Goal: Task Accomplishment & Management: Use online tool/utility

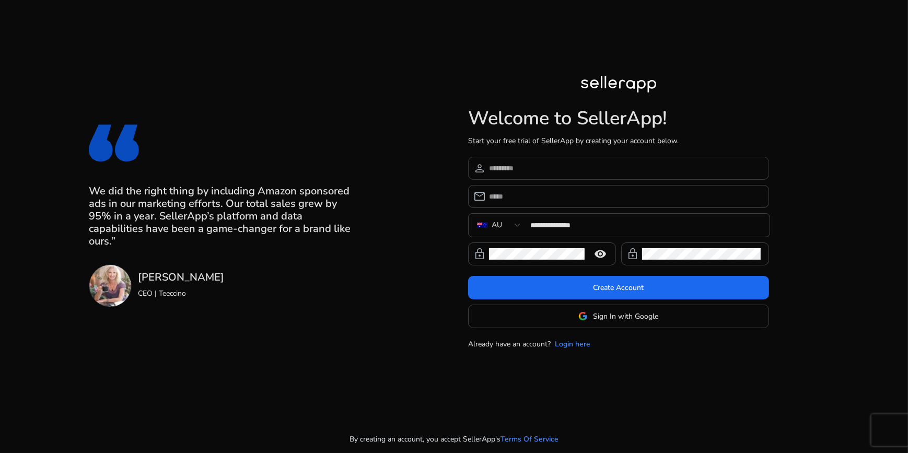
click at [519, 167] on input at bounding box center [625, 167] width 272 height 11
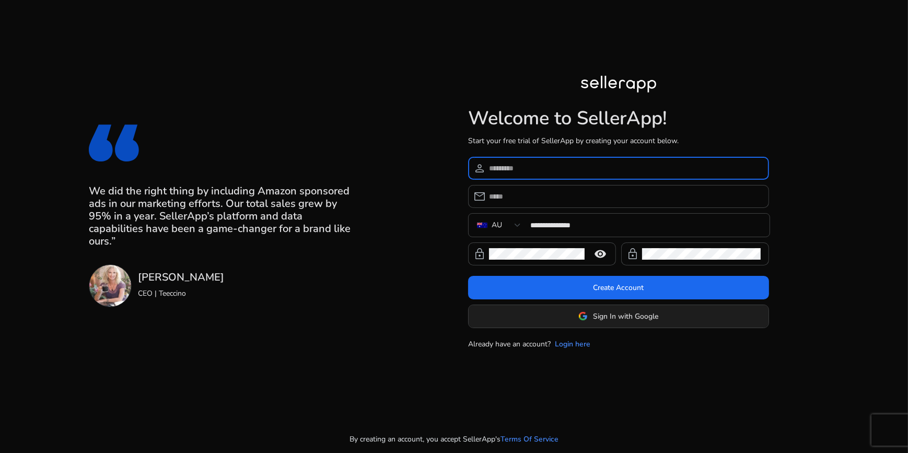
click at [622, 321] on span "Sign In with Google" at bounding box center [625, 316] width 65 height 11
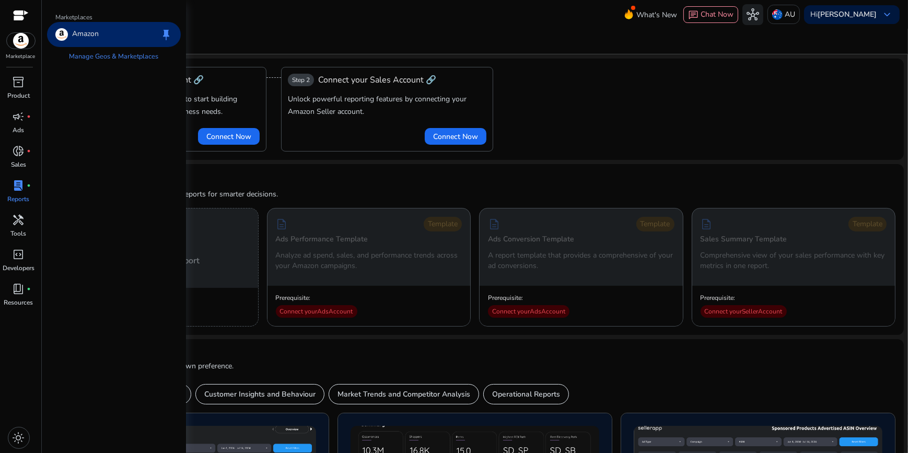
click at [23, 37] on img at bounding box center [21, 41] width 28 height 16
click at [18, 87] on span "inventory_2" at bounding box center [19, 82] width 13 height 13
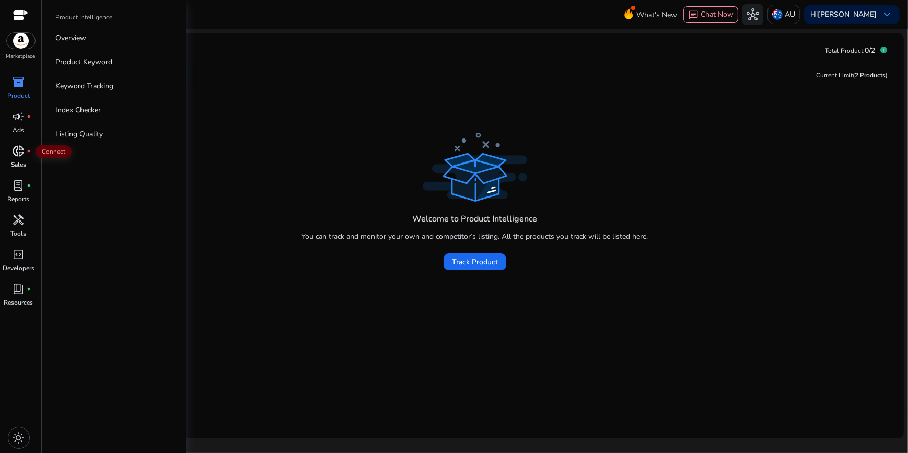
click at [21, 150] on span "donut_small" at bounding box center [19, 151] width 13 height 13
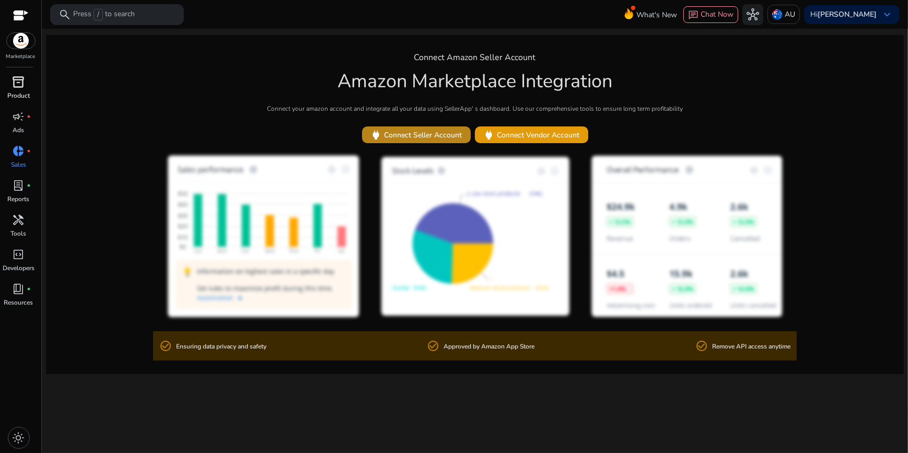
click at [403, 135] on span "power Connect Seller Account" at bounding box center [416, 135] width 92 height 12
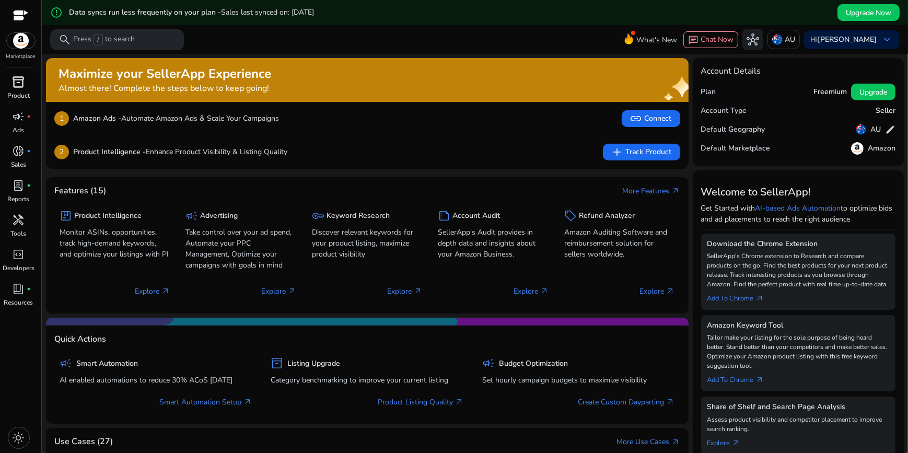
click at [18, 81] on span "inventory_2" at bounding box center [19, 82] width 13 height 13
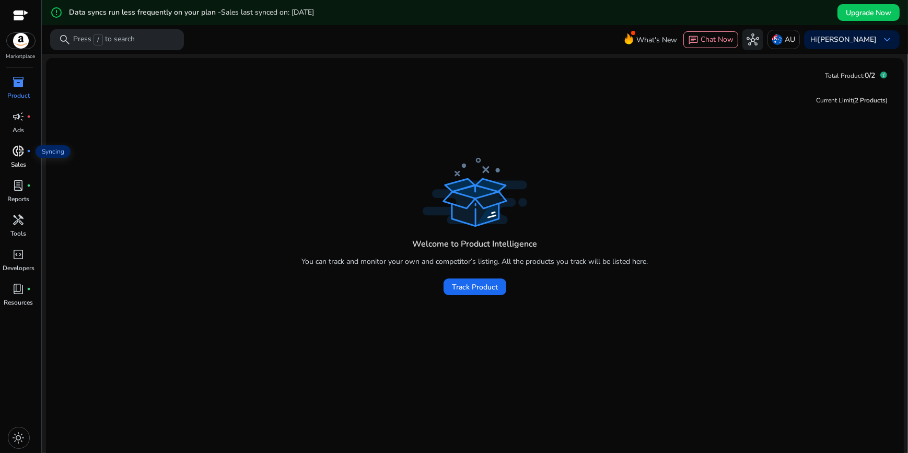
click at [19, 155] on span "donut_small" at bounding box center [19, 151] width 13 height 13
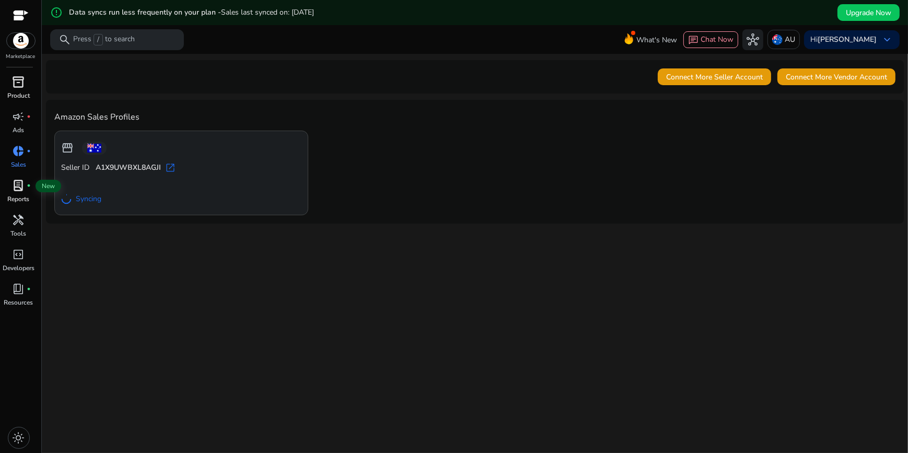
click at [21, 189] on span "lab_profile" at bounding box center [19, 185] width 13 height 13
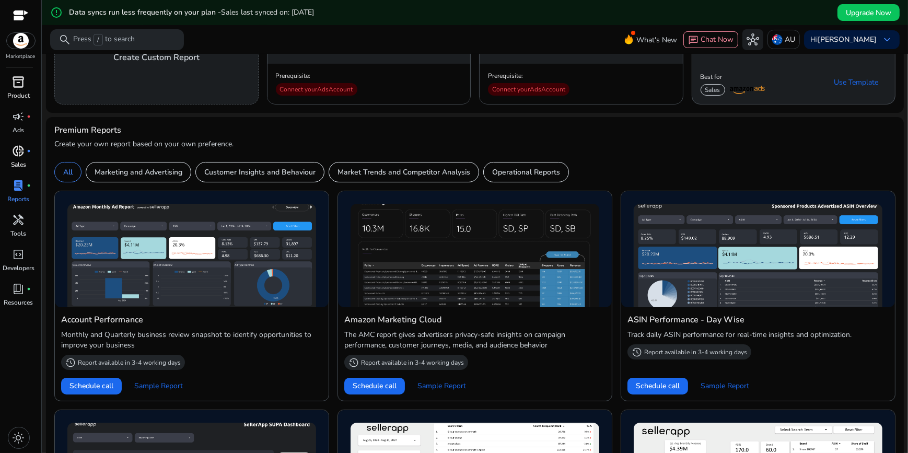
scroll to position [190, 0]
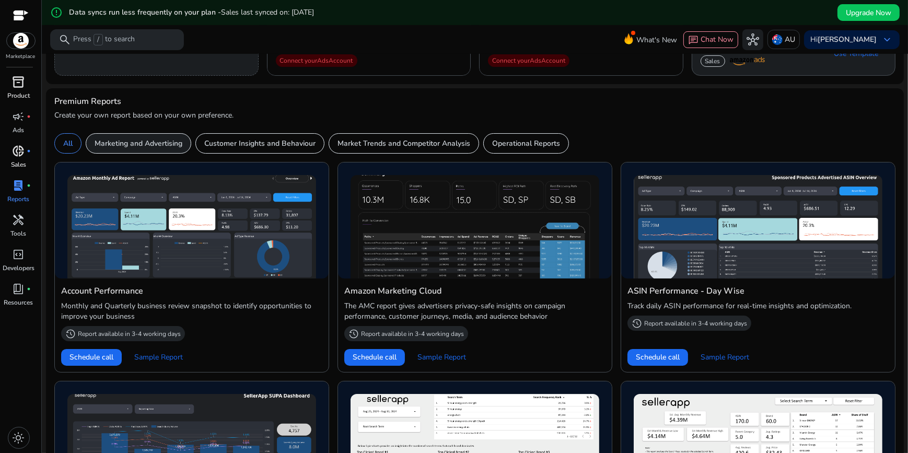
click at [137, 148] on p "Marketing and Advertising" at bounding box center [139, 143] width 88 height 11
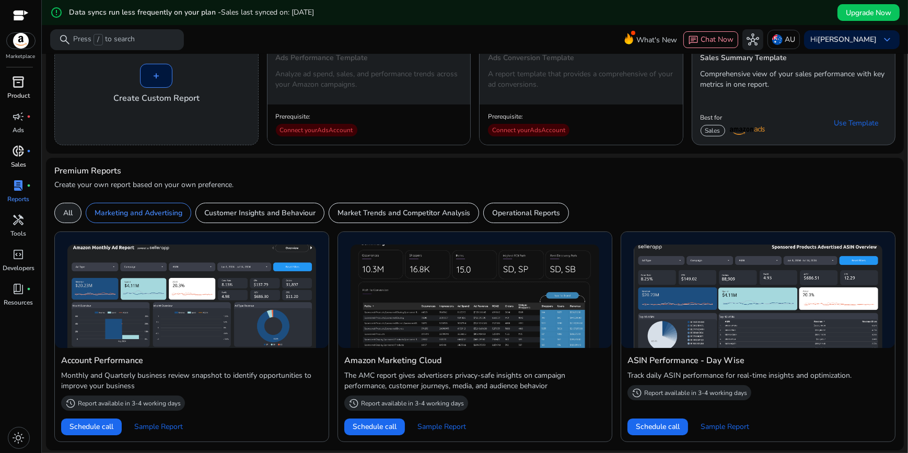
click at [70, 214] on p "All" at bounding box center [67, 212] width 9 height 11
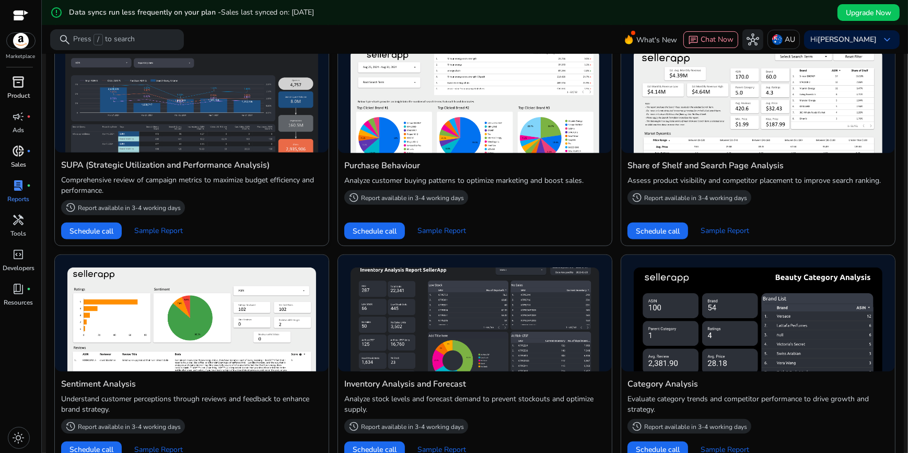
scroll to position [555, 0]
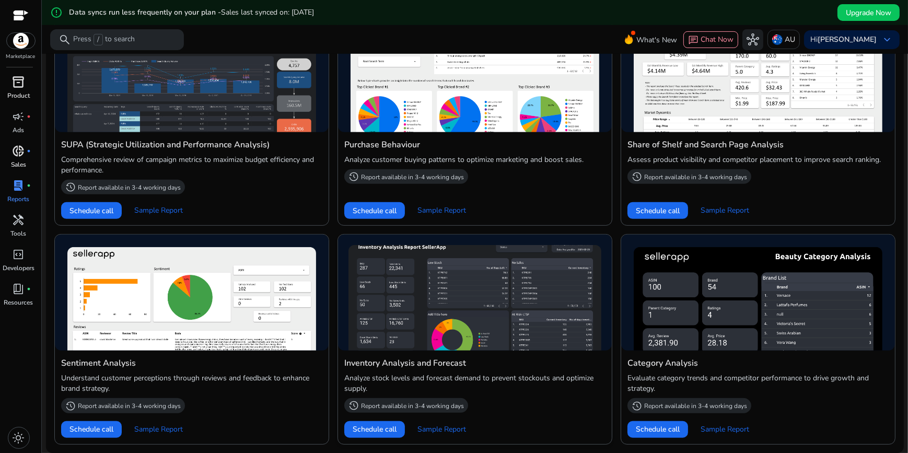
click at [428, 268] on img at bounding box center [474, 297] width 253 height 105
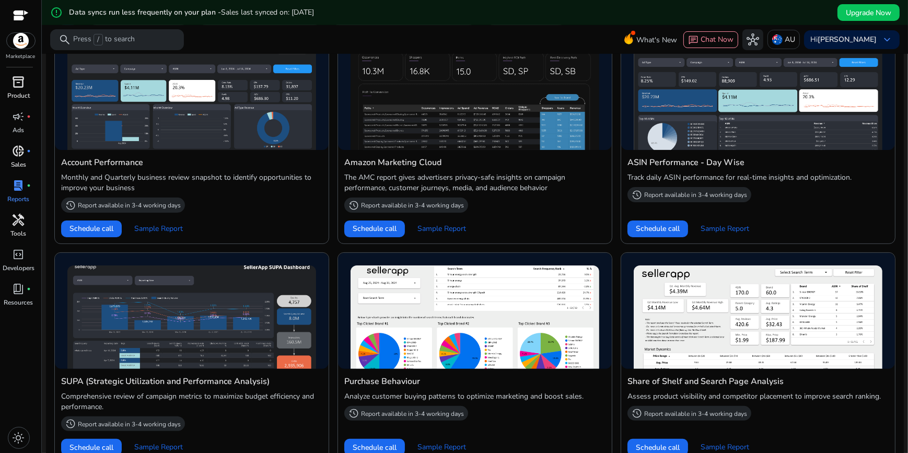
click at [22, 224] on span "handyman" at bounding box center [19, 220] width 13 height 13
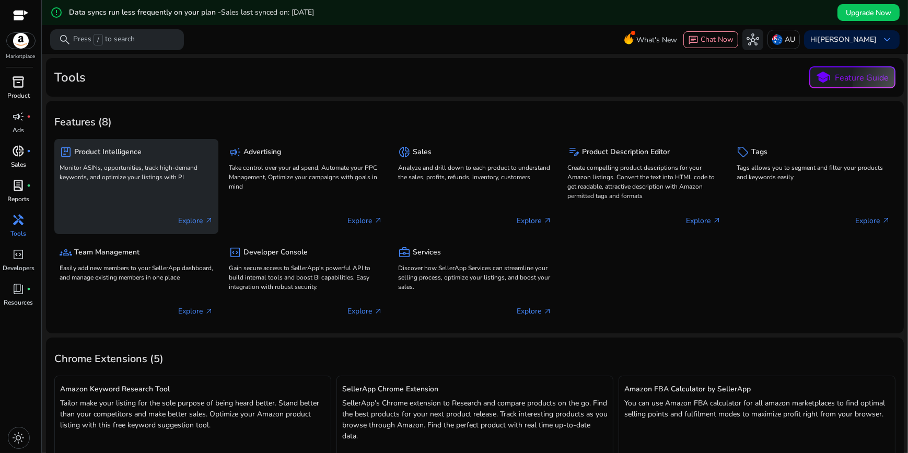
click at [124, 157] on div "package Product Intelligence" at bounding box center [137, 151] width 154 height 15
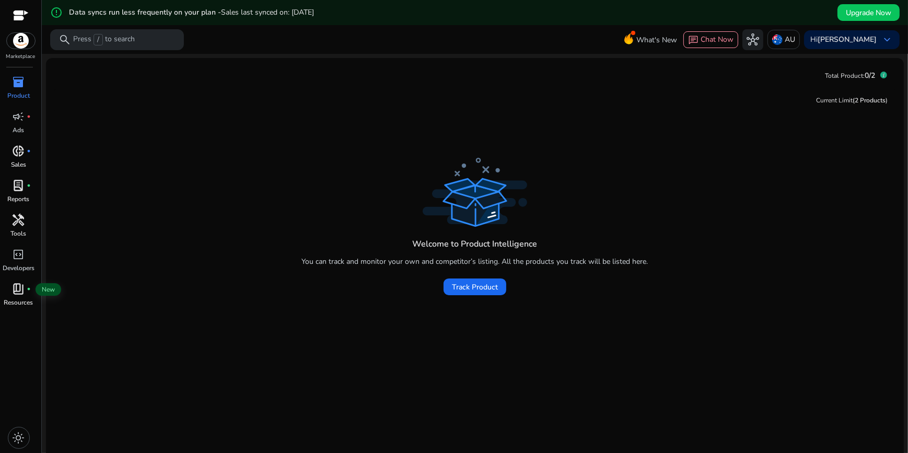
click at [15, 287] on span "book_4" at bounding box center [19, 289] width 13 height 13
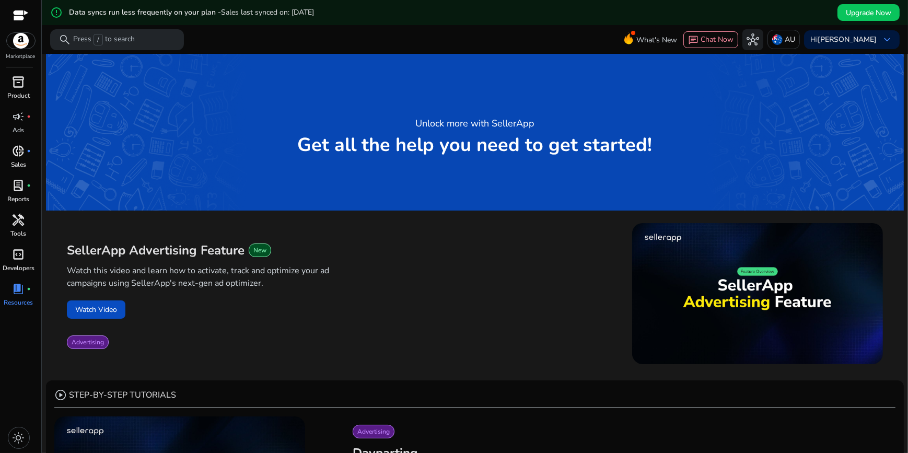
click at [20, 259] on span "code_blocks" at bounding box center [19, 254] width 13 height 13
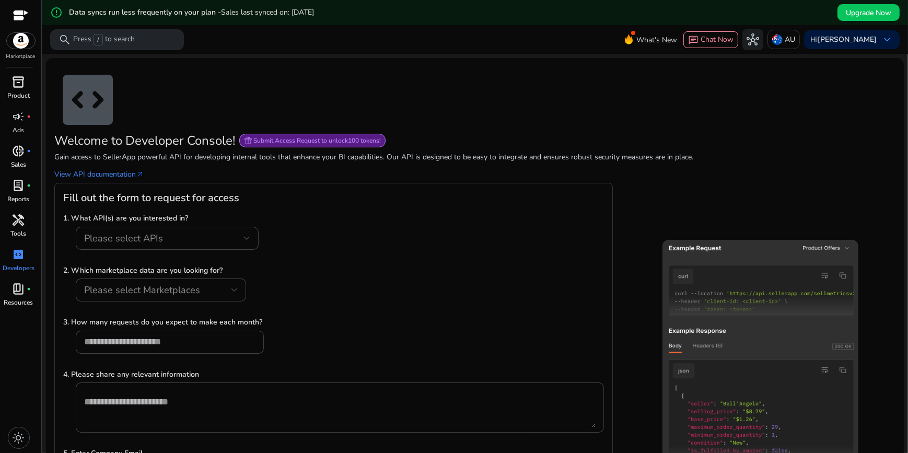
click at [24, 11] on div at bounding box center [21, 16] width 16 height 12
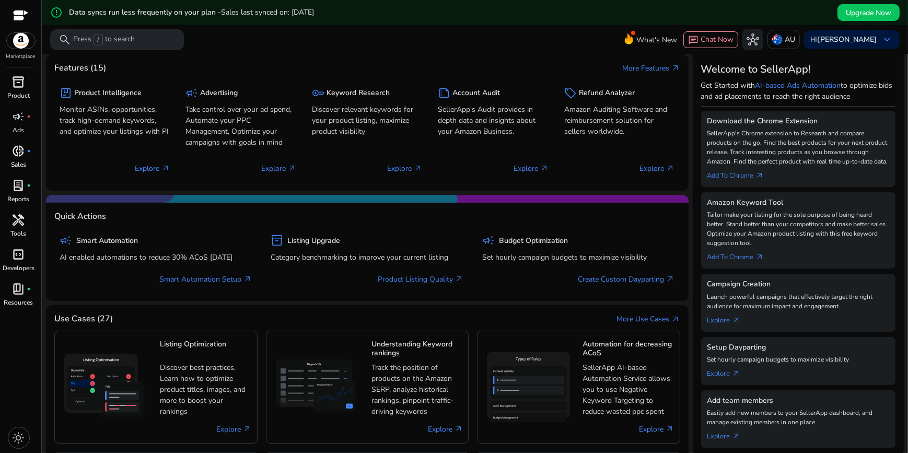
scroll to position [190, 0]
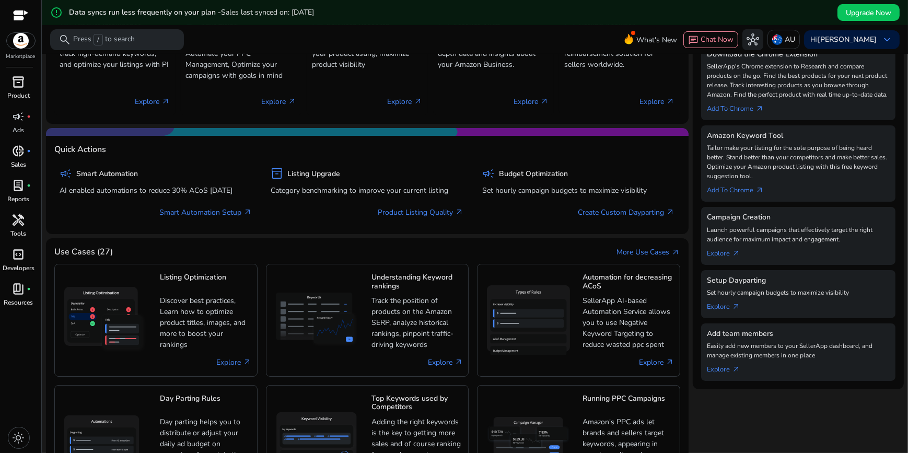
click at [21, 183] on span "lab_profile" at bounding box center [19, 185] width 13 height 13
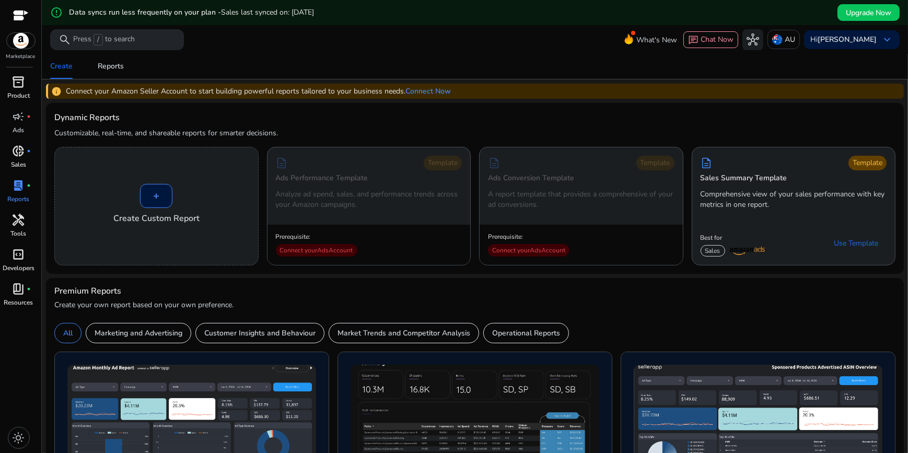
click at [16, 154] on span "donut_small" at bounding box center [19, 151] width 13 height 13
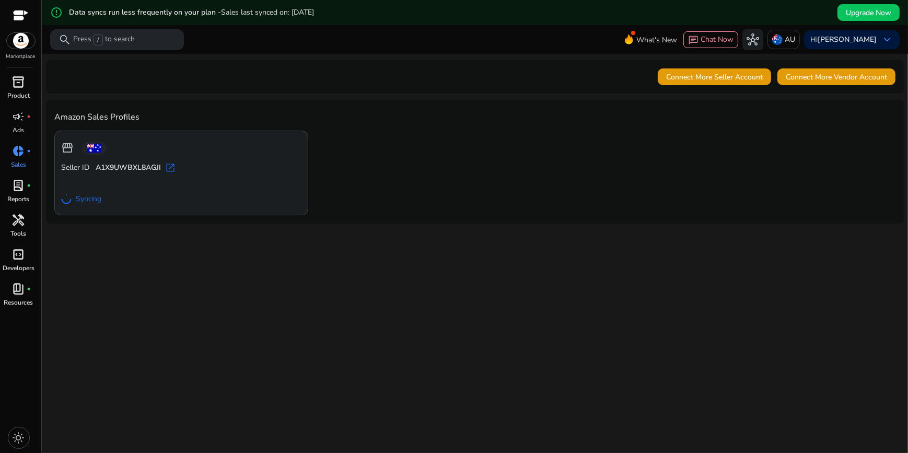
click at [102, 42] on span "/" at bounding box center [97, 39] width 9 height 11
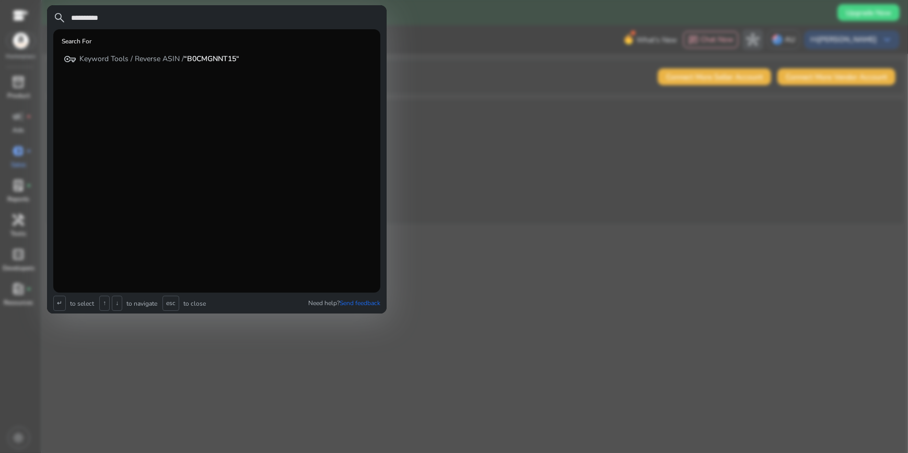
type input "**********"
click at [423, 46] on div at bounding box center [454, 226] width 908 height 453
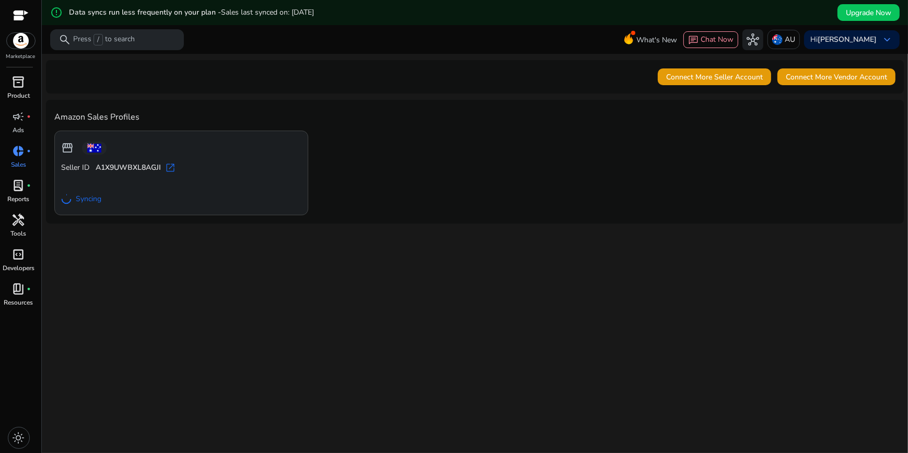
click at [17, 86] on span "inventory_2" at bounding box center [19, 82] width 13 height 13
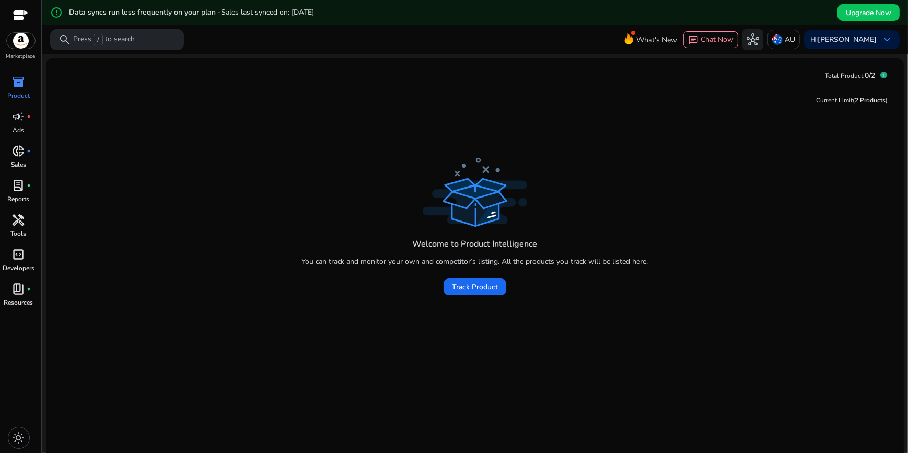
click at [100, 41] on span "/" at bounding box center [97, 39] width 9 height 11
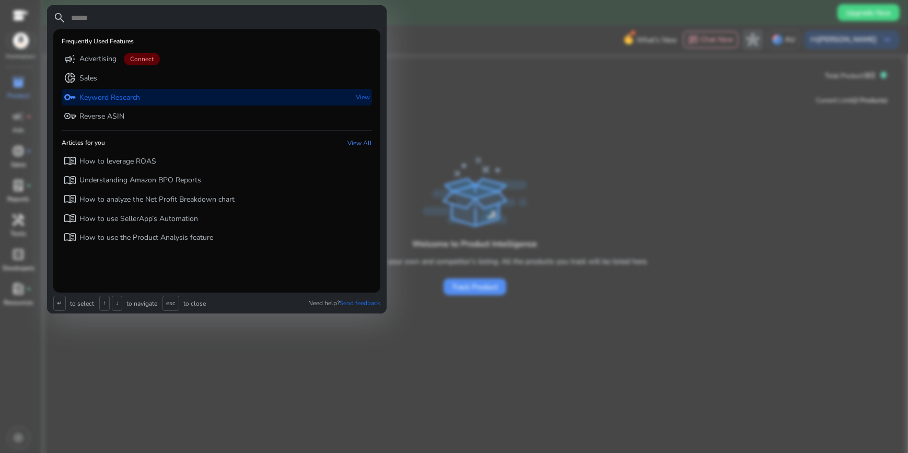
click at [130, 103] on div "key Keyword Research" at bounding box center [102, 97] width 76 height 17
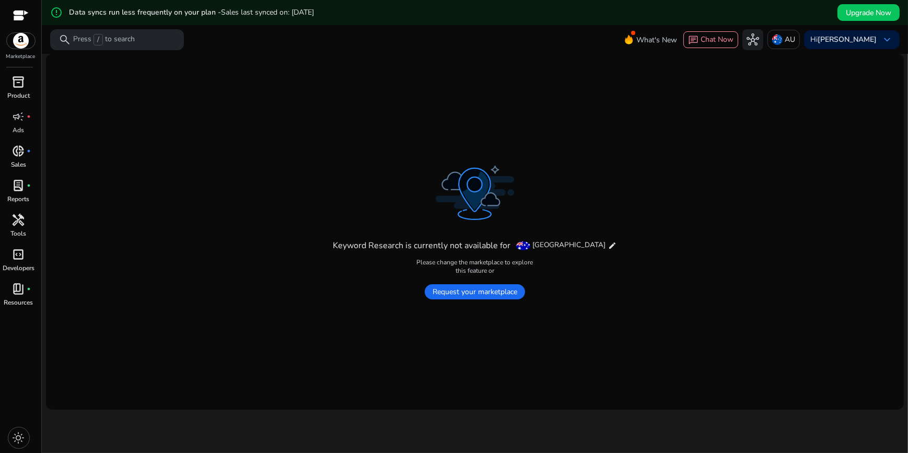
click at [469, 295] on span "Request your marketplace" at bounding box center [475, 291] width 100 height 15
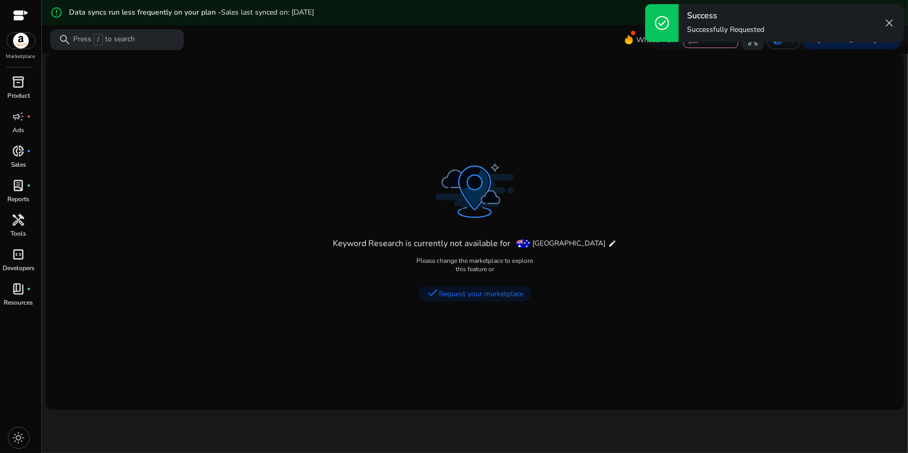
click at [98, 40] on span "/" at bounding box center [97, 39] width 9 height 11
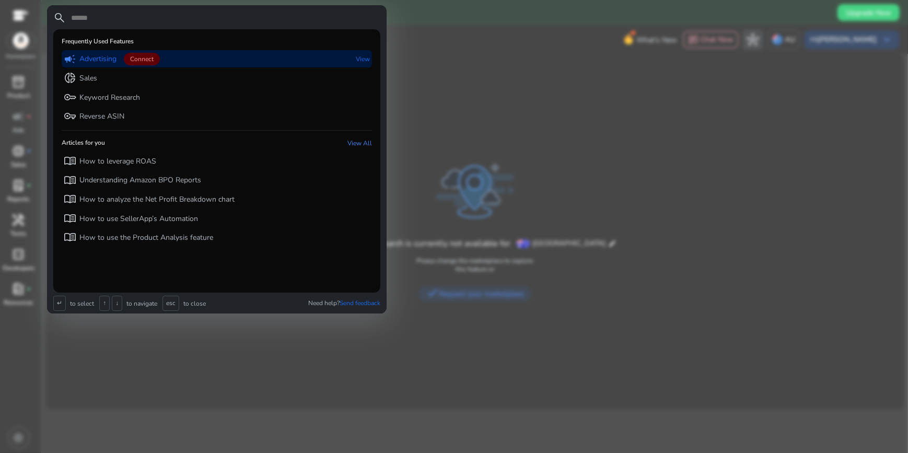
paste input "**********"
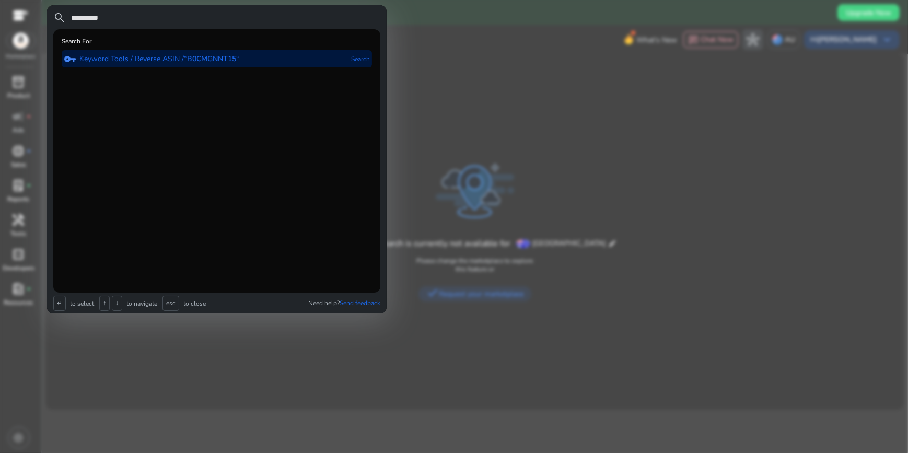
type input "**********"
click at [162, 57] on p "Keyword Tools / Reverse ASIN / “B0CMGNNT15“" at bounding box center [159, 59] width 160 height 10
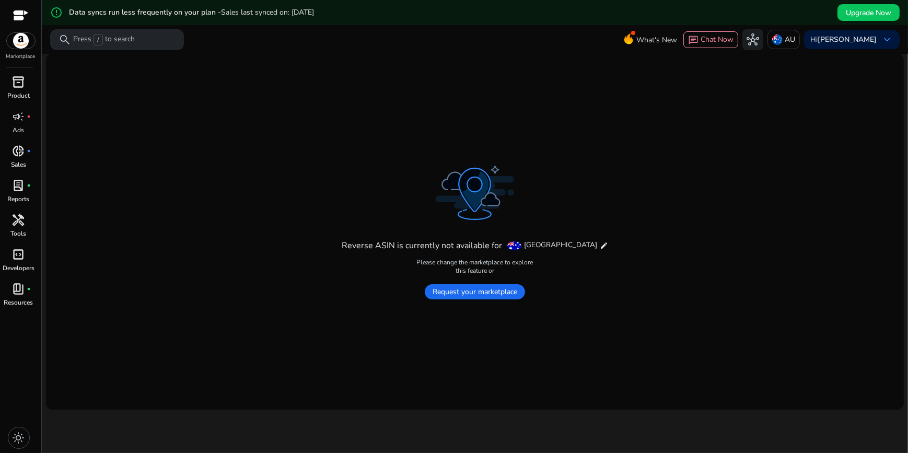
click at [102, 44] on p "Press / to search" at bounding box center [104, 39] width 62 height 11
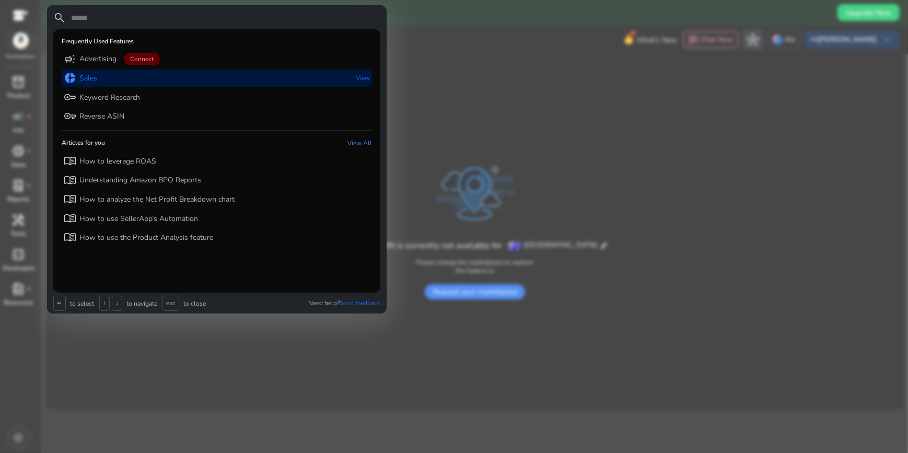
click at [114, 80] on div "donut_small Sales View" at bounding box center [217, 77] width 310 height 17
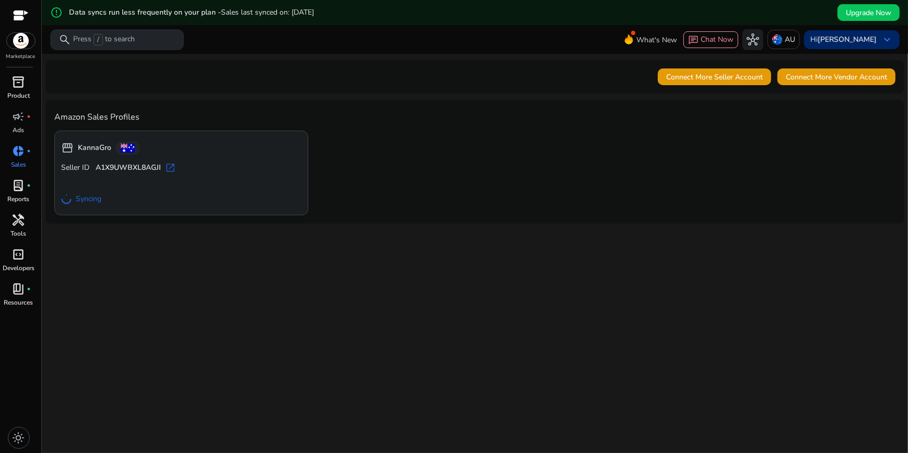
click at [875, 37] on div "Hi karled noury keyboard_arrow_down" at bounding box center [852, 39] width 96 height 19
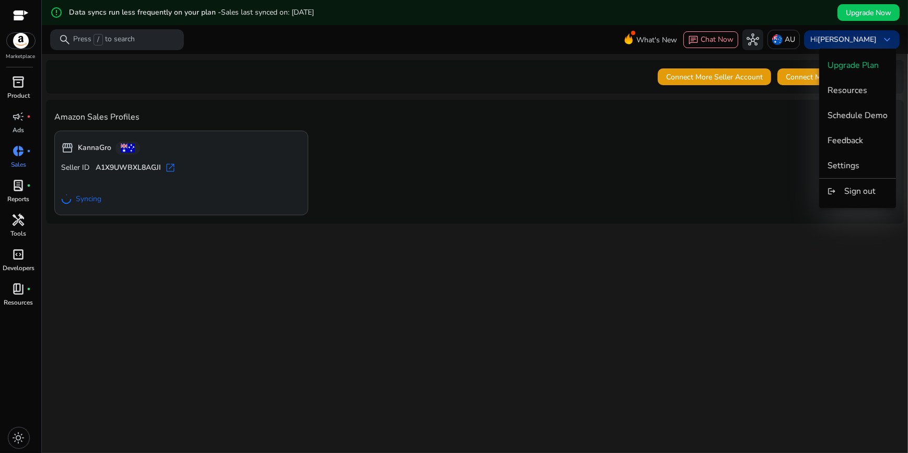
click at [875, 37] on div at bounding box center [454, 226] width 908 height 453
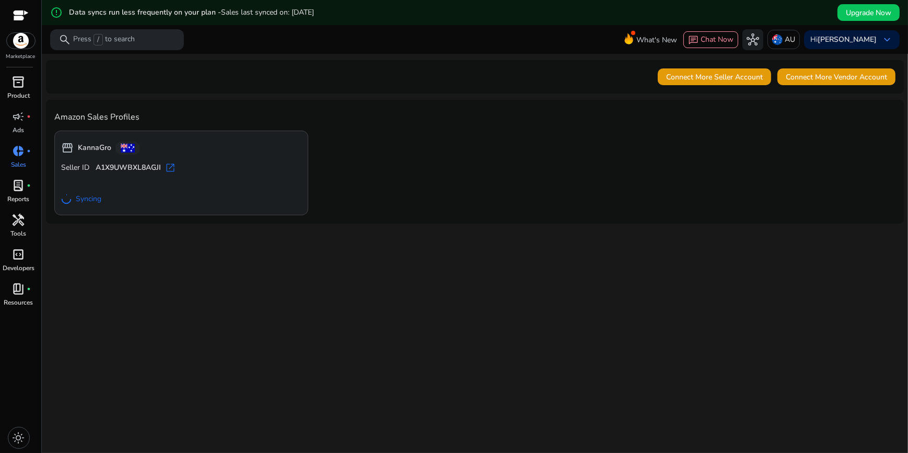
click at [23, 86] on span "inventory_2" at bounding box center [19, 82] width 13 height 13
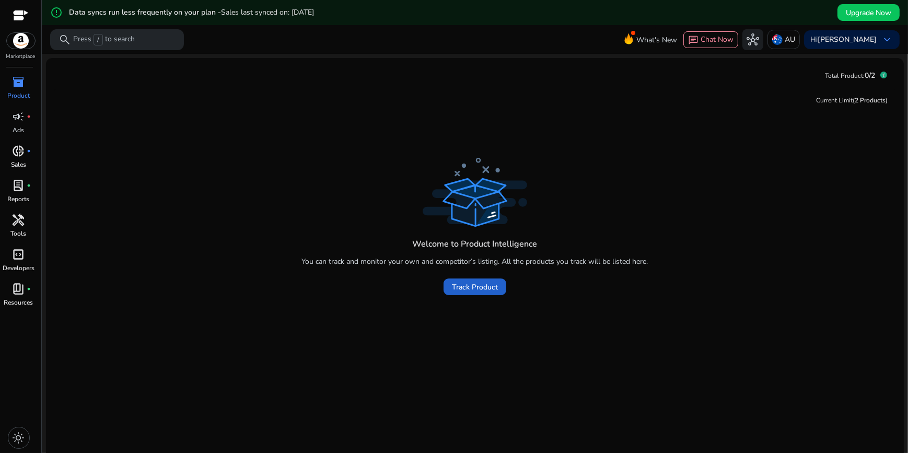
click at [463, 289] on span "Track Product" at bounding box center [475, 287] width 46 height 11
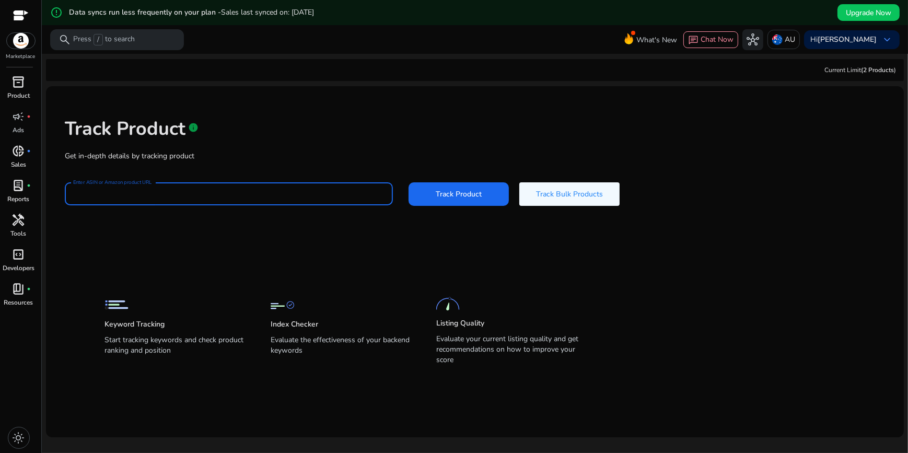
click at [179, 197] on input "Enter ASIN or Amazon product URL" at bounding box center [228, 193] width 311 height 11
paste input "**********"
type input "**********"
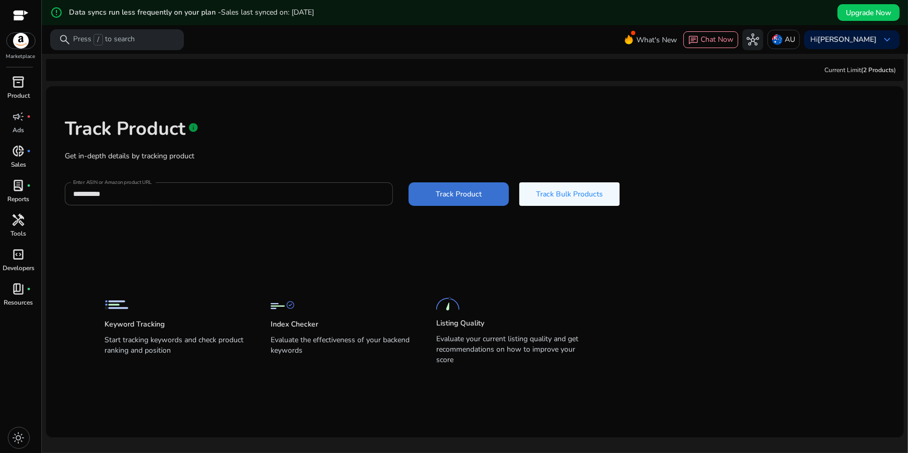
click at [443, 192] on span "Track Product" at bounding box center [459, 194] width 46 height 11
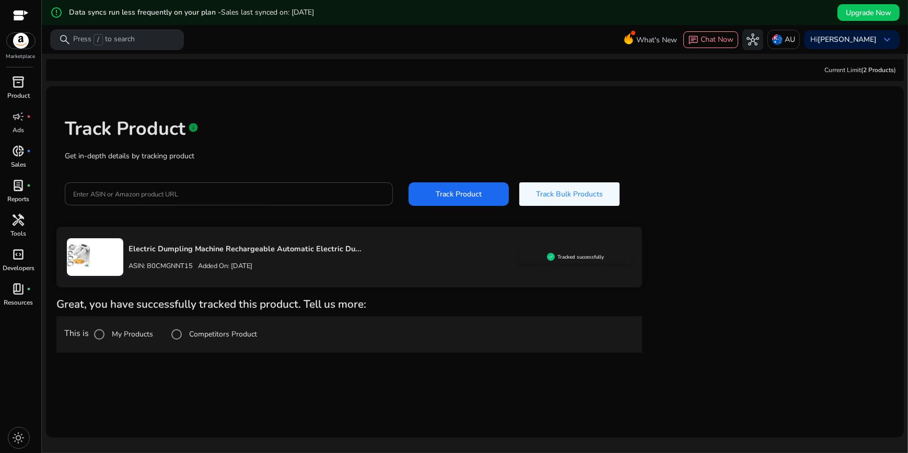
click at [577, 255] on h5 "Tracked successfully" at bounding box center [580, 257] width 46 height 6
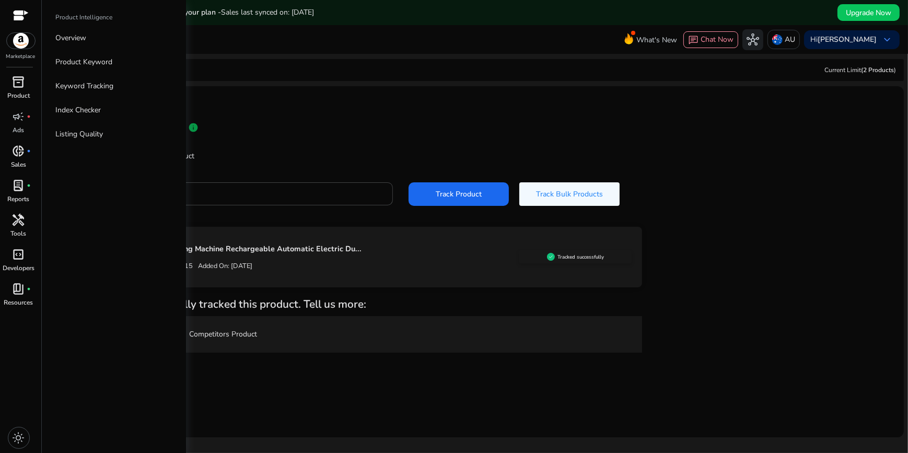
click at [20, 90] on div "inventory_2" at bounding box center [18, 82] width 29 height 17
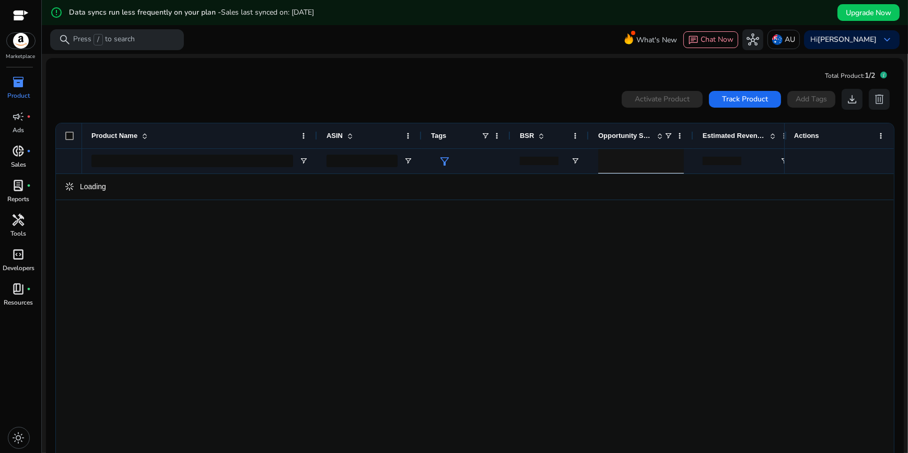
click at [389, 280] on div at bounding box center [433, 316] width 702 height 284
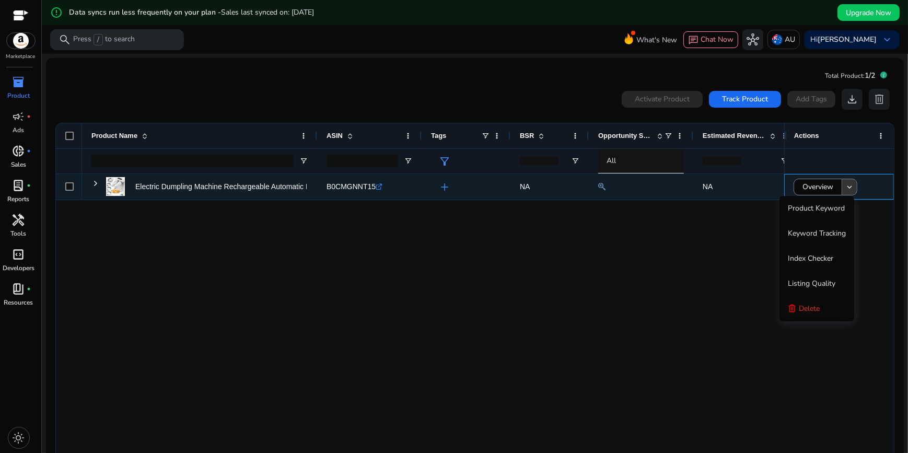
click at [851, 189] on mat-icon "keyboard_arrow_down" at bounding box center [849, 186] width 9 height 9
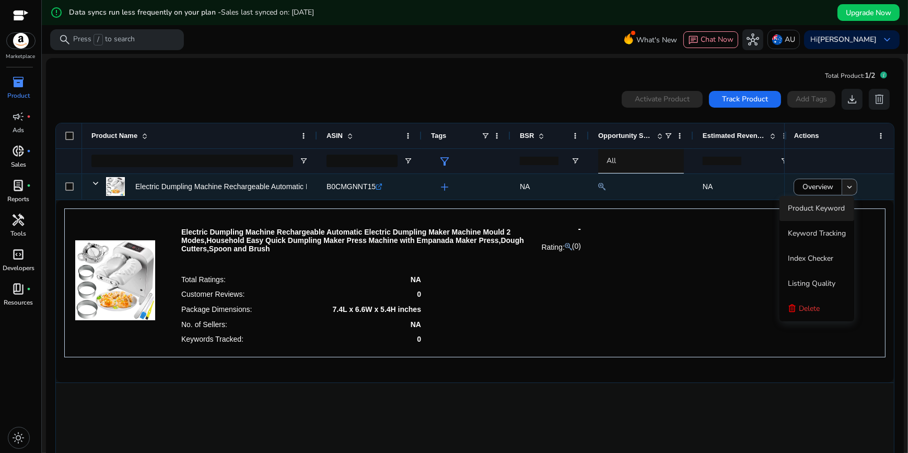
click at [851, 189] on mat-icon "keyboard_arrow_down" at bounding box center [849, 186] width 9 height 9
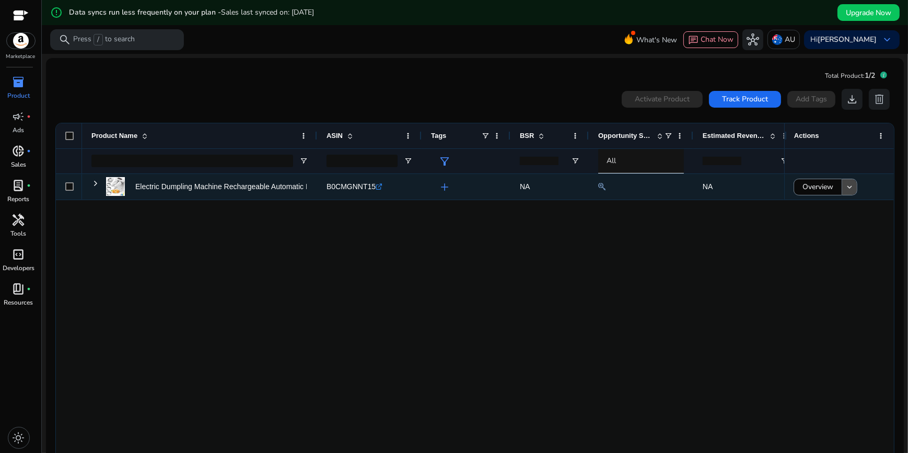
click at [847, 186] on mat-icon "keyboard_arrow_down" at bounding box center [849, 186] width 9 height 9
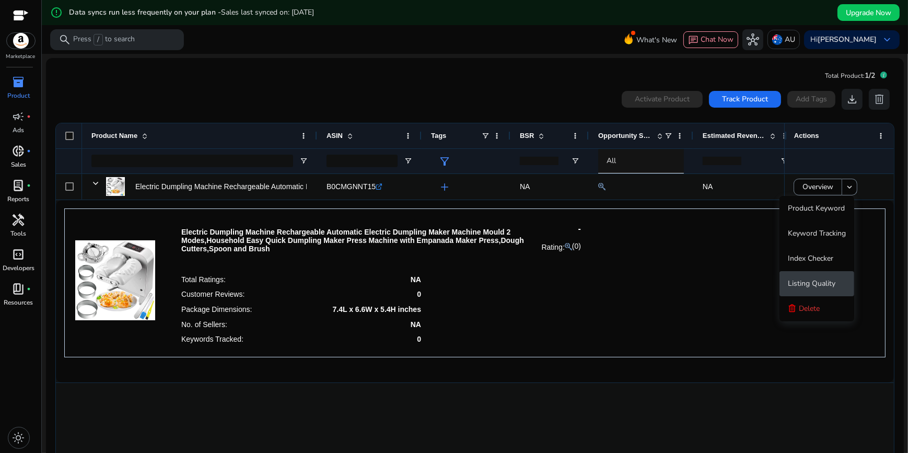
click at [818, 278] on span "Listing Quality" at bounding box center [812, 283] width 48 height 10
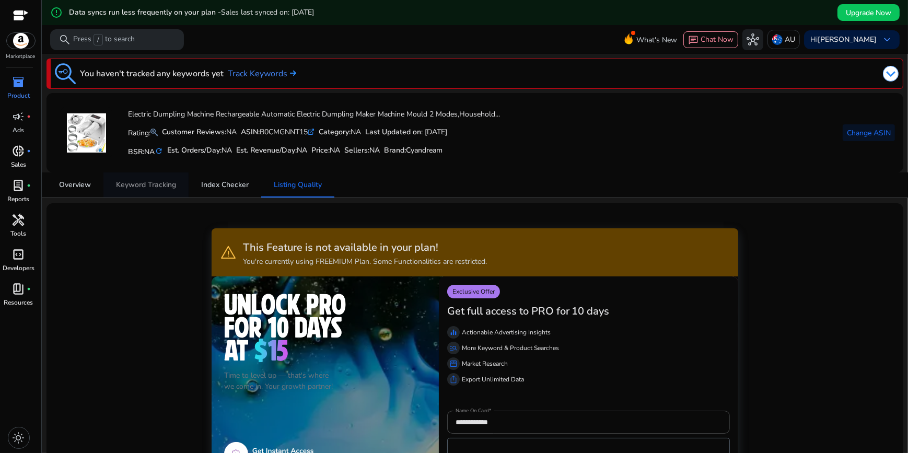
click at [144, 188] on span "Keyword Tracking" at bounding box center [146, 184] width 60 height 7
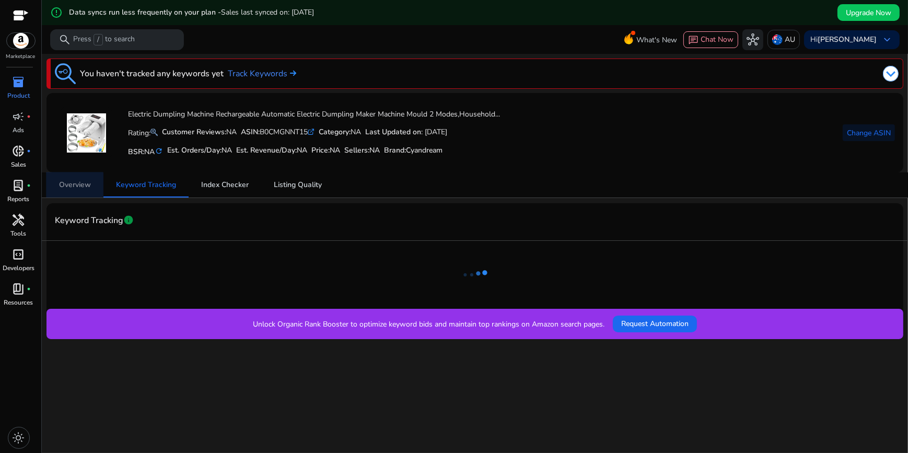
click at [74, 185] on span "Overview" at bounding box center [75, 184] width 32 height 7
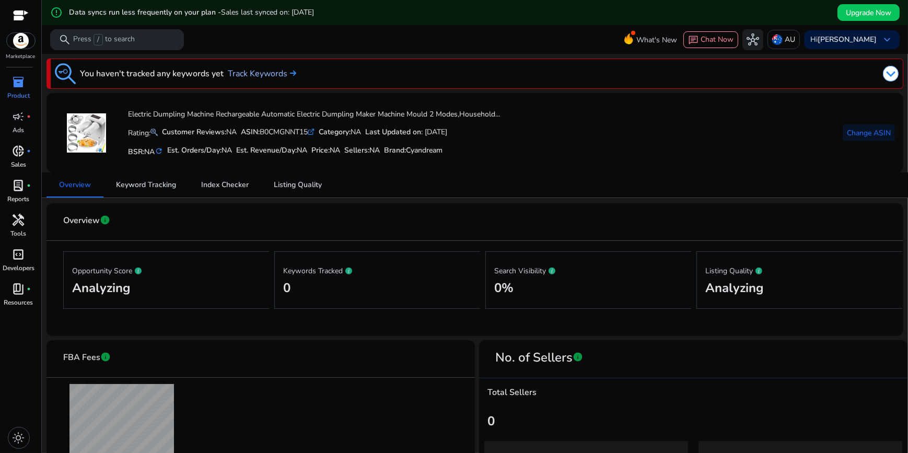
click at [255, 76] on link "Track Keywords" at bounding box center [262, 73] width 68 height 13
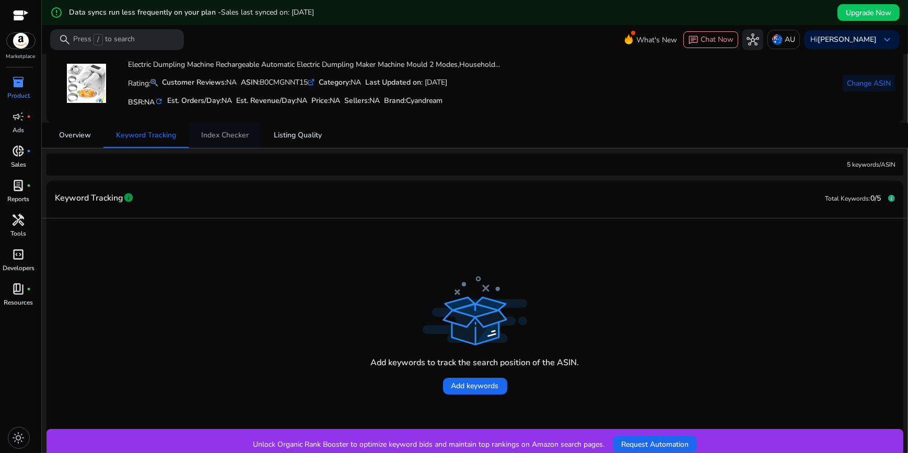
scroll to position [56, 0]
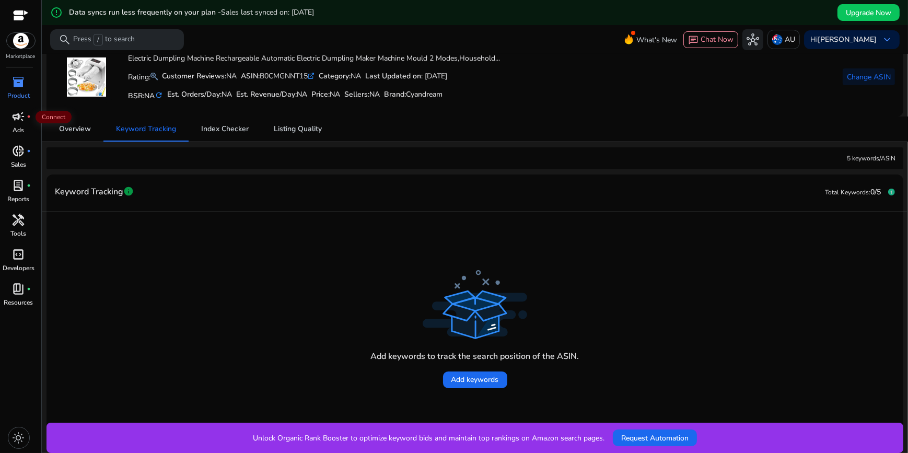
click at [21, 121] on span "campaign" at bounding box center [19, 116] width 13 height 13
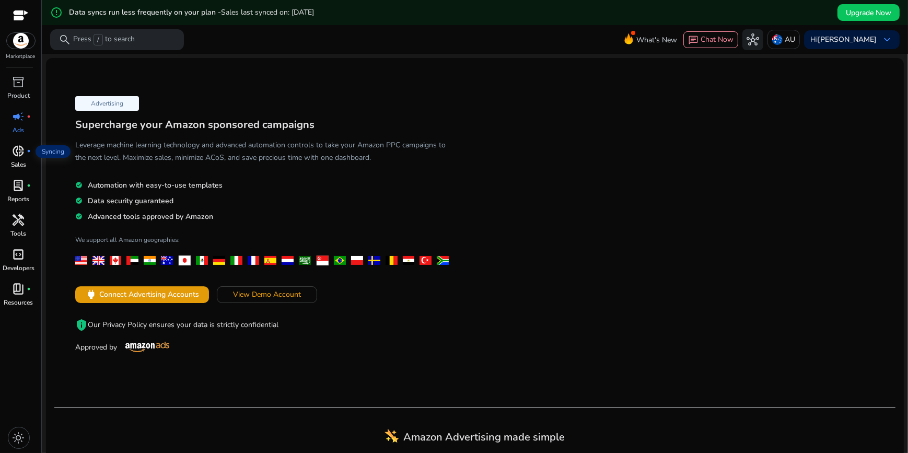
click at [21, 155] on span "donut_small" at bounding box center [19, 151] width 13 height 13
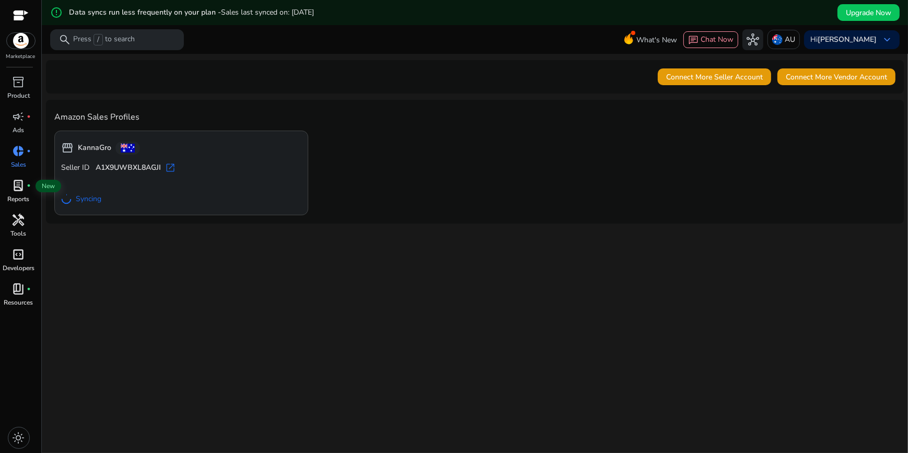
click at [21, 184] on span "lab_profile" at bounding box center [19, 185] width 13 height 13
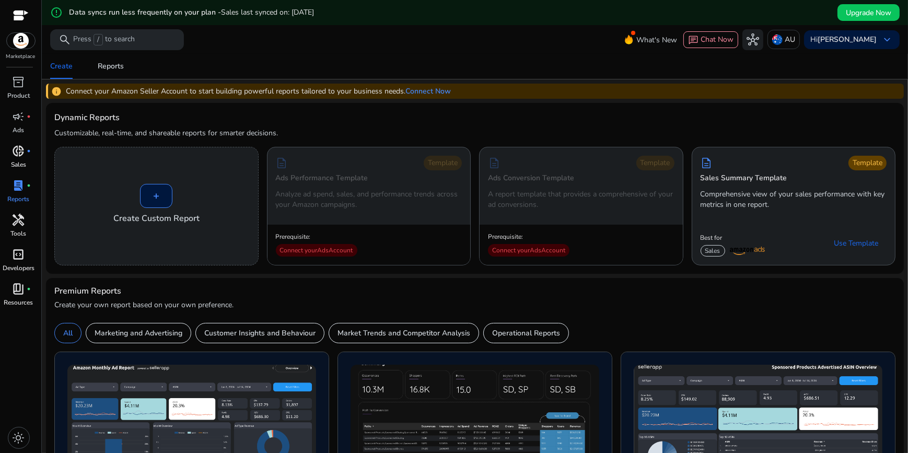
click at [23, 222] on span "handyman" at bounding box center [19, 220] width 13 height 13
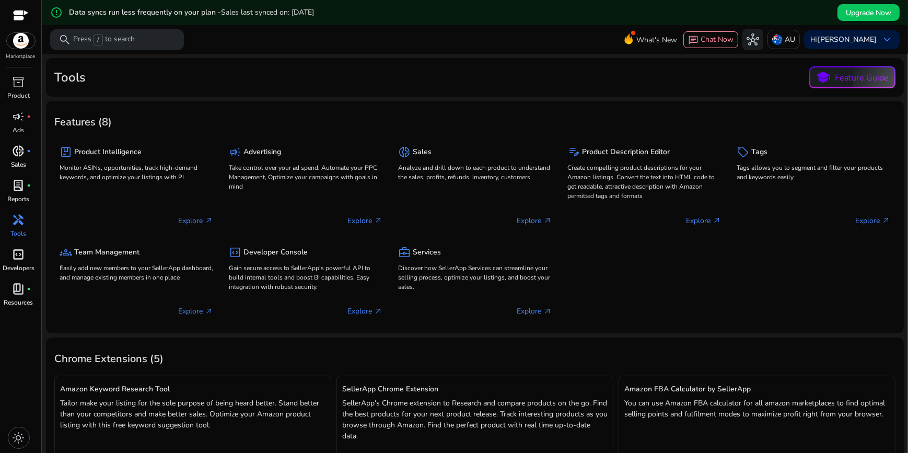
click at [24, 255] on span "code_blocks" at bounding box center [19, 254] width 13 height 13
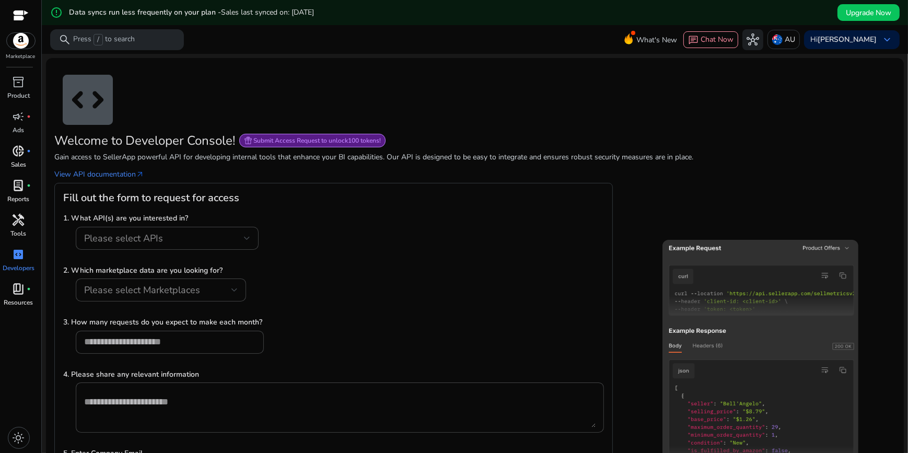
click at [315, 36] on mat-toolbar "search Press / to search What's New chat Chat Now hub AU Hi karled noury keyboa…" at bounding box center [475, 39] width 866 height 29
click at [24, 42] on img at bounding box center [21, 41] width 28 height 16
click at [20, 79] on span "inventory_2" at bounding box center [19, 82] width 13 height 13
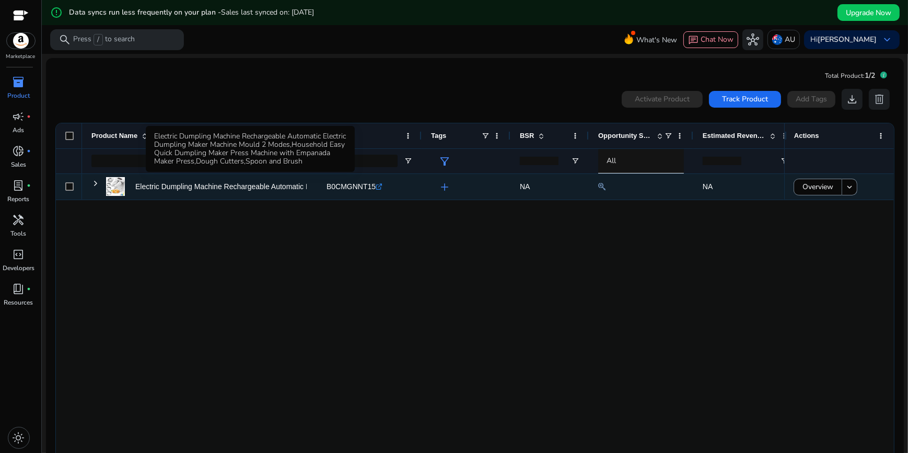
click at [286, 190] on p "Electric Dumpling Machine Rechargeable Automatic Electric Dumpling..." at bounding box center [251, 186] width 233 height 21
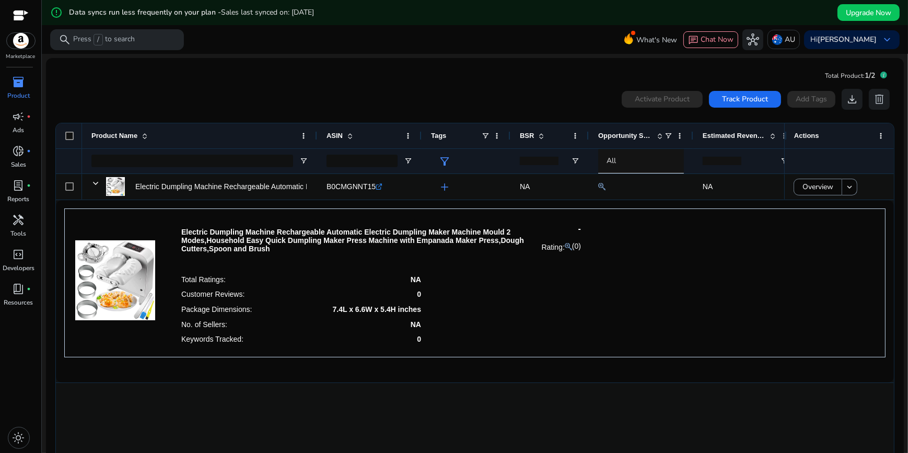
click at [20, 43] on img at bounding box center [21, 41] width 28 height 16
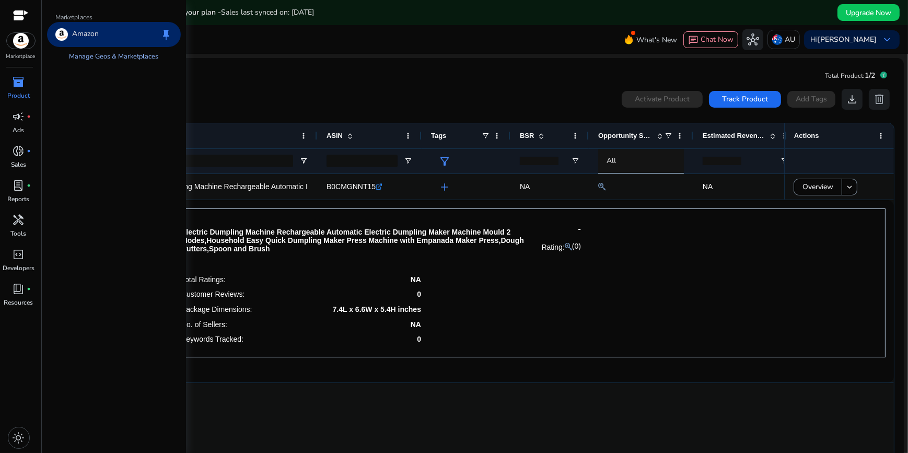
click at [104, 57] on link "Manage Geos & Marketplaces" at bounding box center [114, 56] width 106 height 19
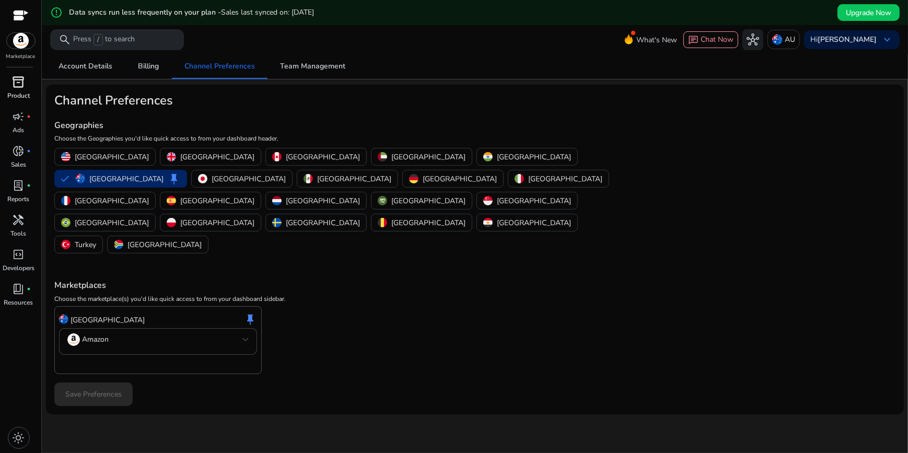
click at [447, 280] on h4 "Marketplaces" at bounding box center [474, 285] width 841 height 10
click at [108, 150] on button "[GEOGRAPHIC_DATA]" at bounding box center [105, 156] width 100 height 17
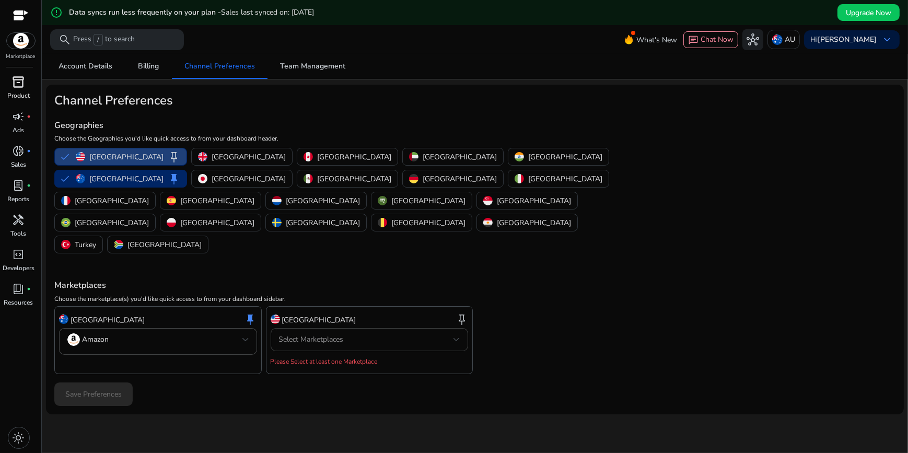
click at [441, 334] on div "Select Marketplaces" at bounding box center [366, 339] width 175 height 11
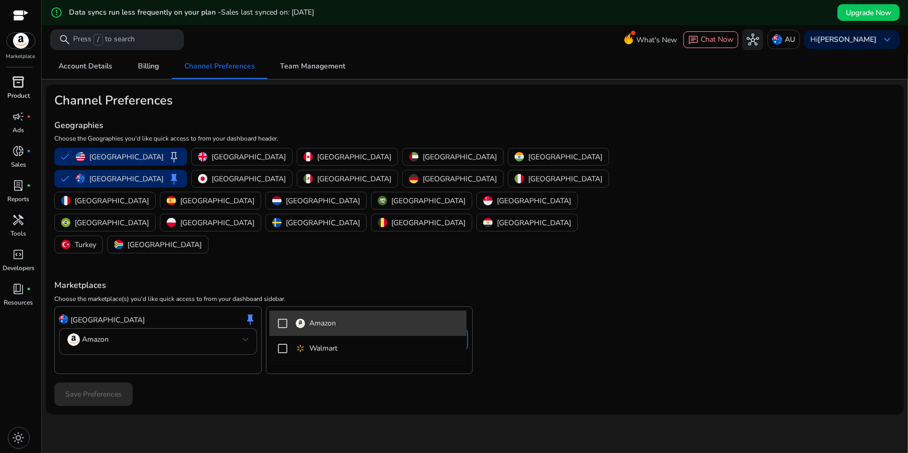
click at [282, 325] on mat-pseudo-checkbox at bounding box center [282, 323] width 9 height 9
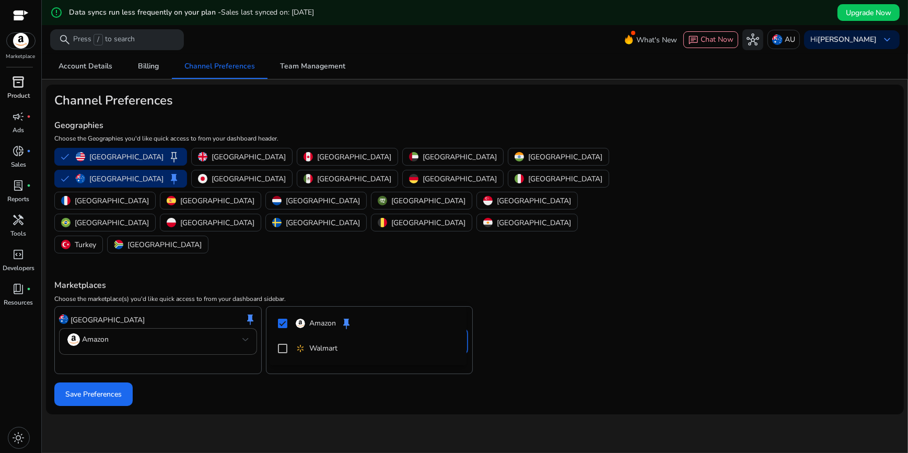
click at [415, 244] on div at bounding box center [454, 226] width 908 height 453
click at [313, 335] on p "Amazon" at bounding box center [307, 339] width 27 height 9
click at [282, 329] on mat-pseudo-checkbox at bounding box center [282, 326] width 9 height 9
click at [323, 240] on div at bounding box center [454, 226] width 908 height 453
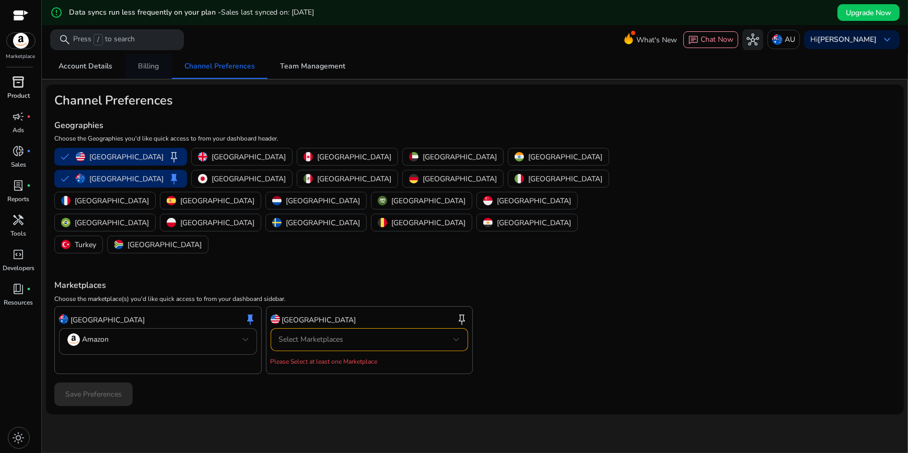
click at [145, 69] on span "Billing" at bounding box center [148, 66] width 21 height 7
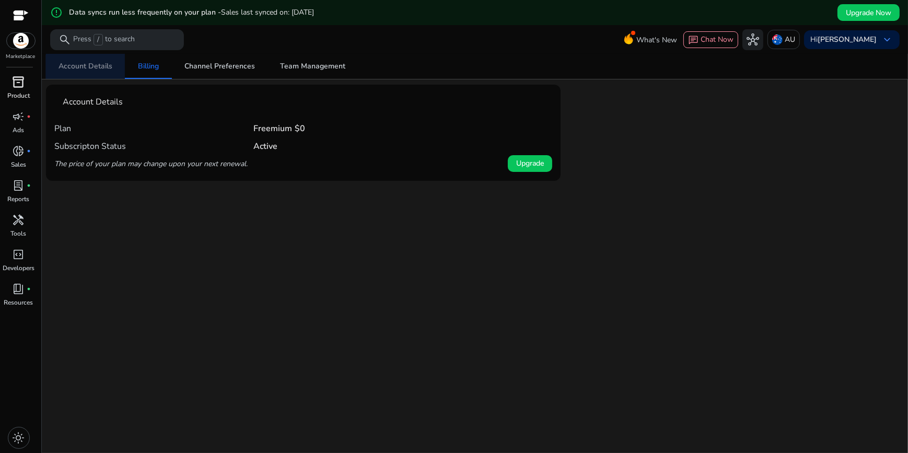
click at [96, 68] on span "Account Details" at bounding box center [85, 66] width 54 height 7
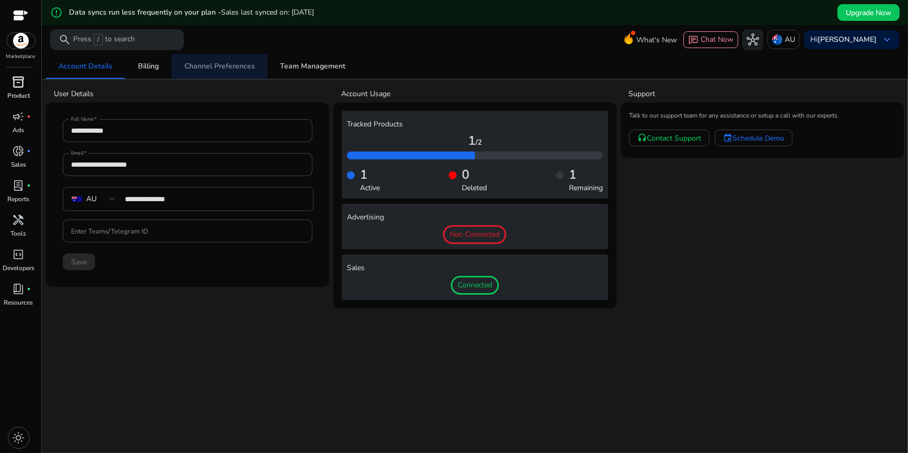
click at [221, 68] on span "Channel Preferences" at bounding box center [219, 66] width 71 height 7
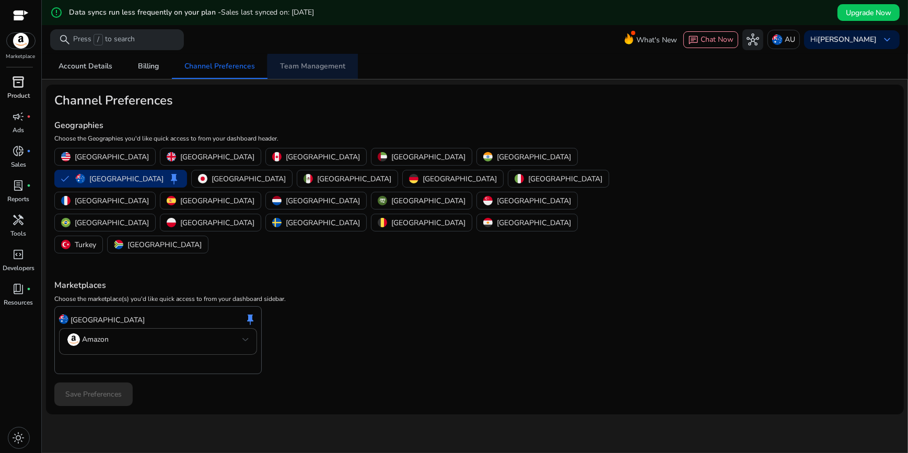
click at [320, 72] on span "Team Management" at bounding box center [312, 66] width 65 height 25
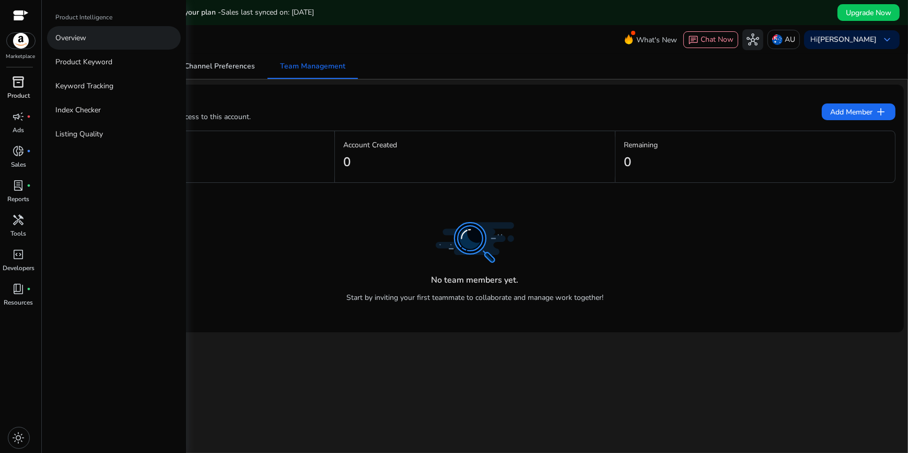
click at [76, 42] on p "Overview" at bounding box center [70, 37] width 31 height 11
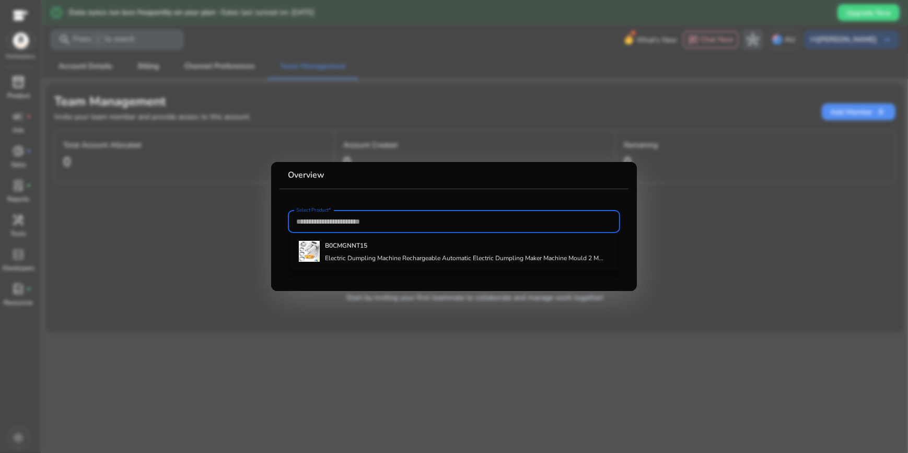
drag, startPoint x: 352, startPoint y: 224, endPoint x: 333, endPoint y: 224, distance: 18.8
click at [333, 224] on input "Select Product*" at bounding box center [453, 221] width 315 height 11
paste input "**********"
type input "*"
click at [355, 220] on input "Select Product*" at bounding box center [453, 221] width 315 height 11
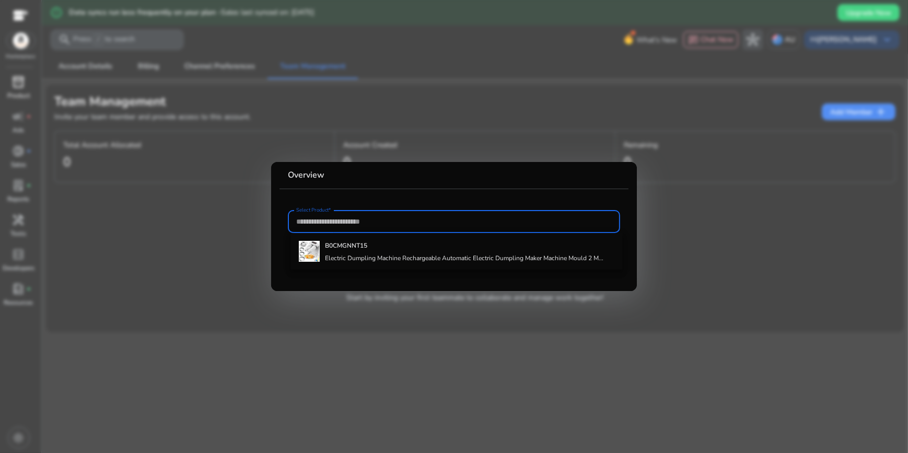
paste input "**********"
type input "*"
click at [381, 225] on input "**********" at bounding box center [453, 221] width 315 height 11
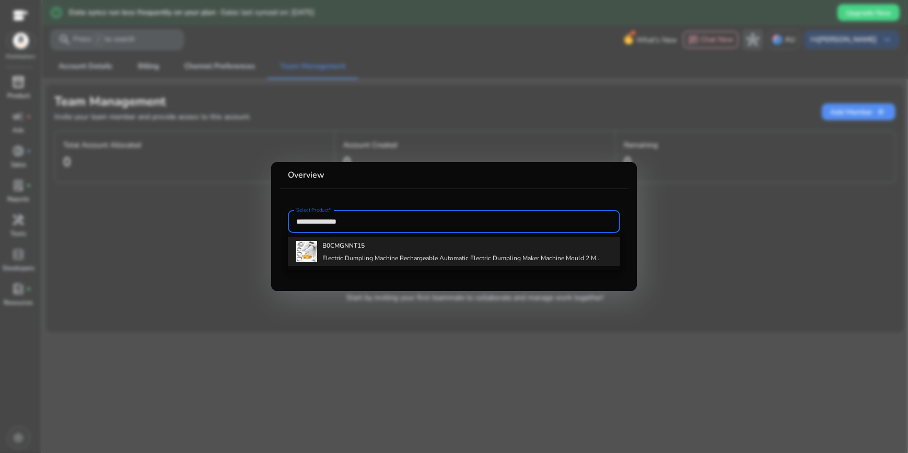
click at [379, 249] on div "B0CMGNNT15 Electric Dumpling Machine Rechargeable Automatic Electric Dumpling M…" at bounding box center [461, 251] width 278 height 28
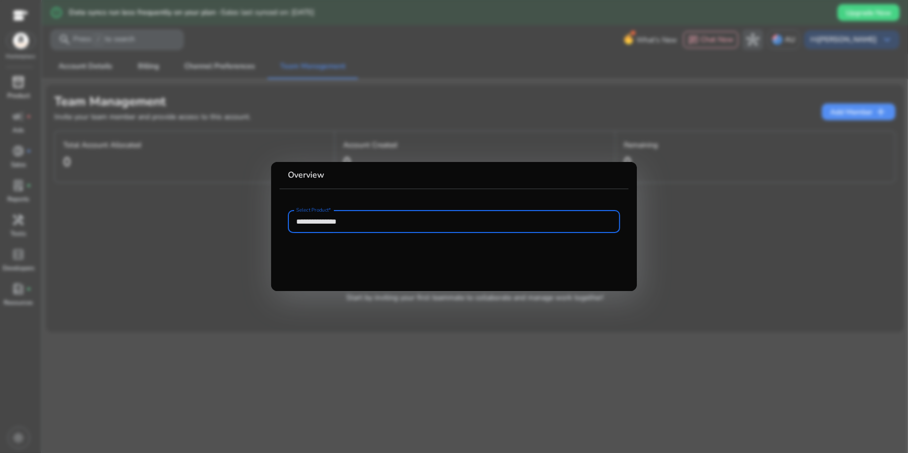
type input "**********"
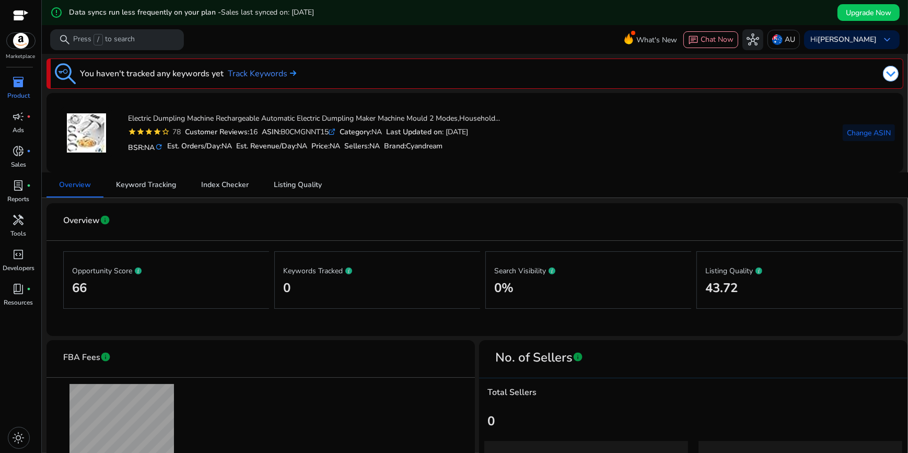
scroll to position [47, 0]
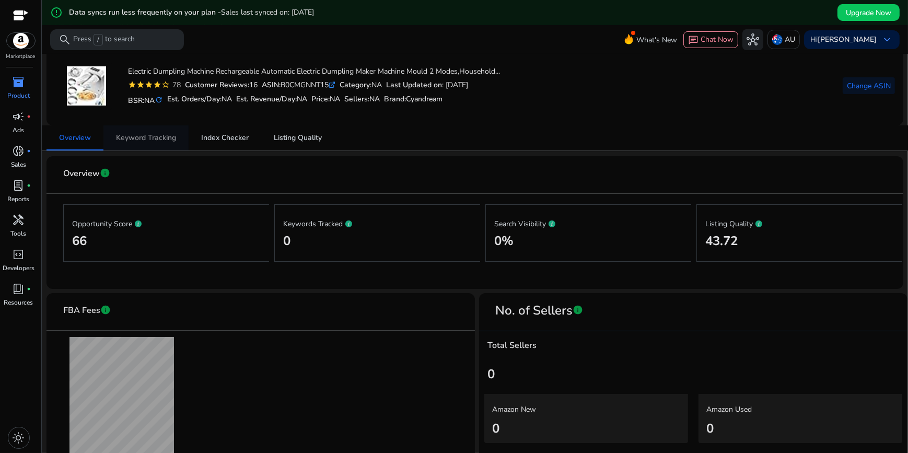
click at [127, 134] on span "Keyword Tracking" at bounding box center [146, 137] width 60 height 7
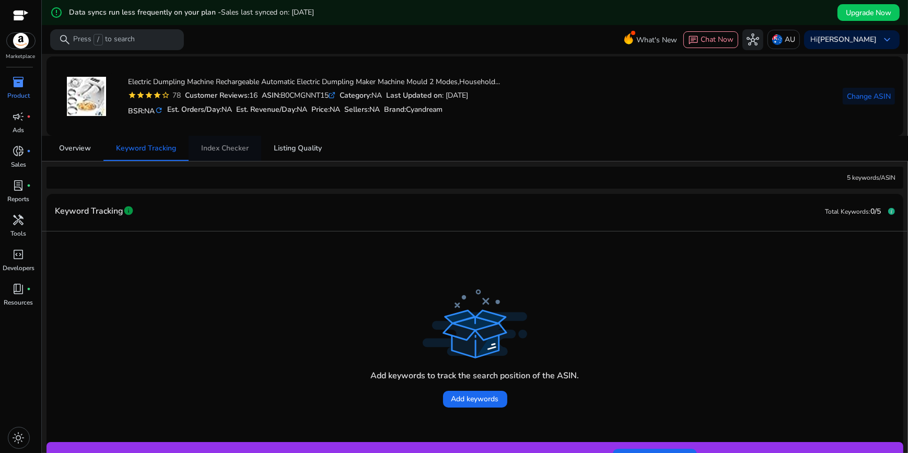
scroll to position [47, 0]
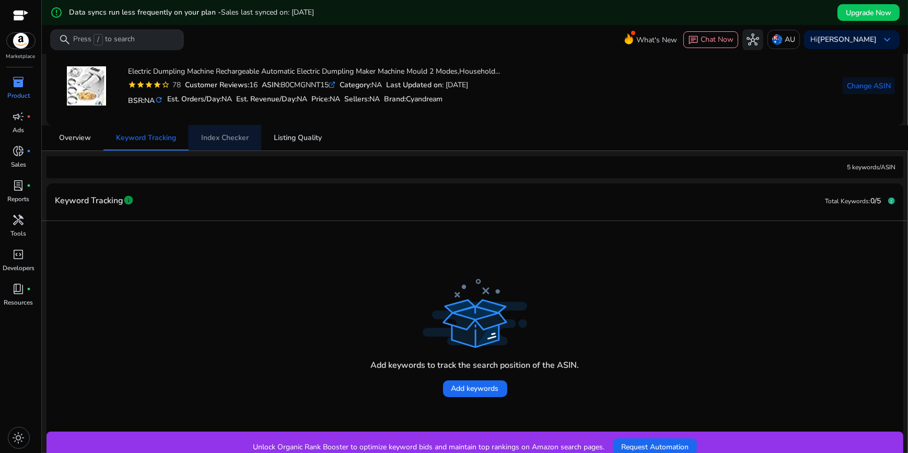
click at [226, 139] on span "Index Checker" at bounding box center [225, 137] width 48 height 7
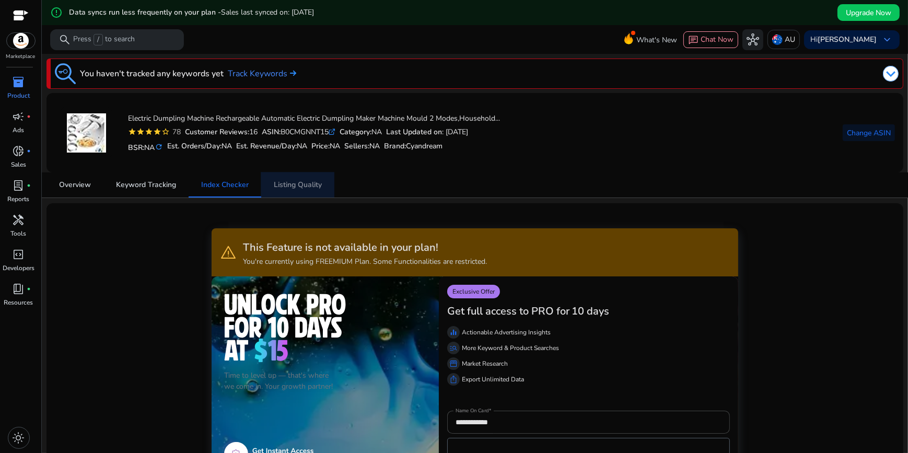
click at [297, 186] on span "Listing Quality" at bounding box center [298, 184] width 48 height 7
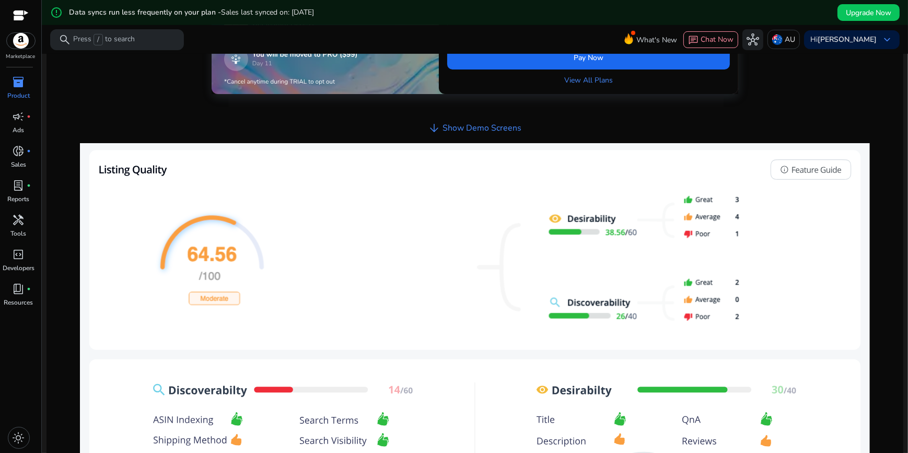
scroll to position [95, 0]
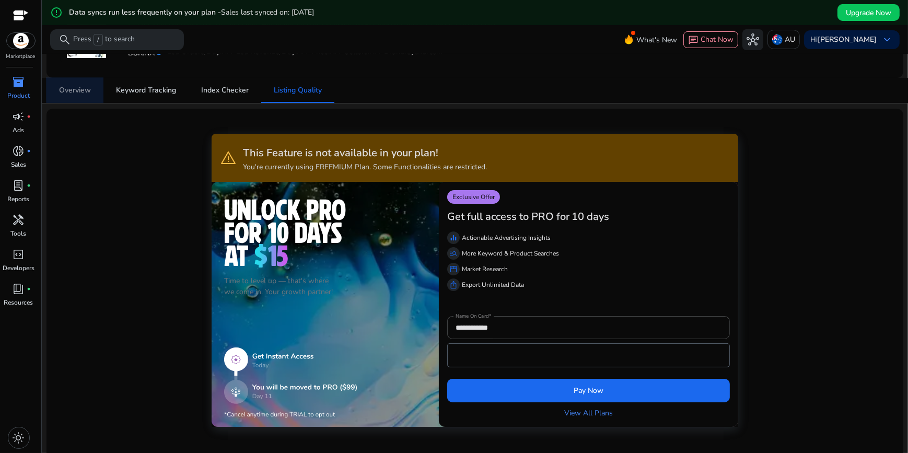
click at [79, 84] on span "Overview" at bounding box center [75, 90] width 32 height 25
